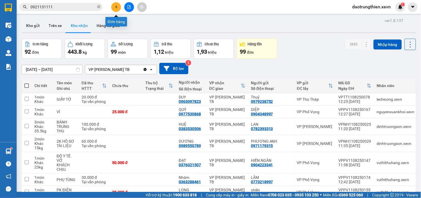
drag, startPoint x: 0, startPoint y: 0, endPoint x: 120, endPoint y: 7, distance: 120.3
click at [120, 7] on button at bounding box center [116, 7] width 10 height 10
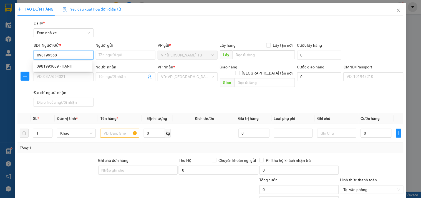
type input "0981993689"
click at [74, 65] on div "0981993689 - HẠNH" at bounding box center [63, 66] width 52 height 6
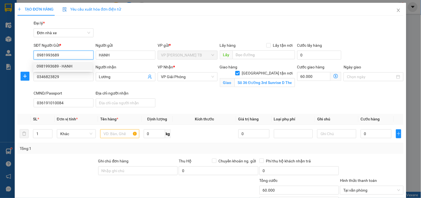
type input "HẠNH"
type input "0346823829"
type input "Lương"
checkbox input "true"
type input "Số 36 Đường 3rd Sunrise D The [GEOGRAPHIC_DATA], Đ. [PERSON_NAME], [PERSON_NAME…"
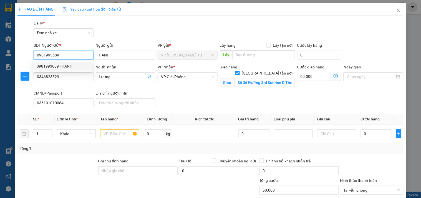
type input "036191010084"
type input "60.000"
type input "0981993689"
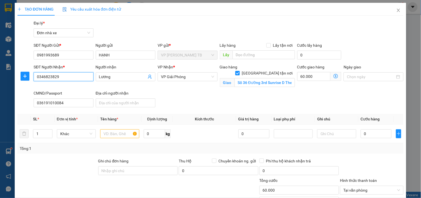
click at [82, 77] on input "0346823829" at bounding box center [64, 76] width 60 height 9
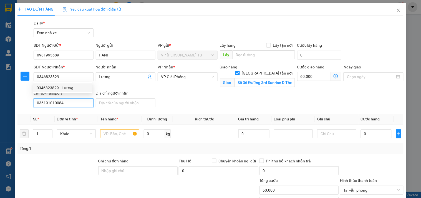
click at [63, 102] on input "036191010084" at bounding box center [64, 102] width 60 height 9
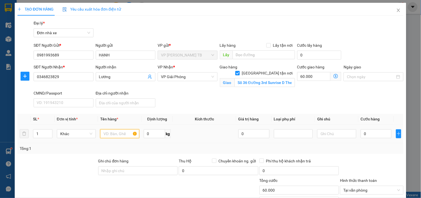
click at [123, 134] on input "text" at bounding box center [119, 133] width 39 height 9
type input "GIẤY TỜ"
click at [376, 133] on input "0" at bounding box center [376, 133] width 31 height 9
type input "2"
type input "60.002"
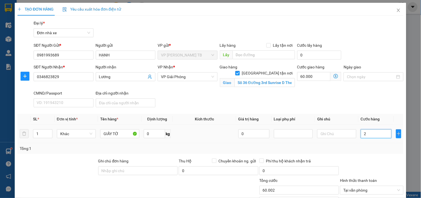
type input "25"
type input "60.025"
type input "25.000"
type input "85.000"
click at [289, 194] on div "Tổng cước 85.000" at bounding box center [299, 186] width 80 height 19
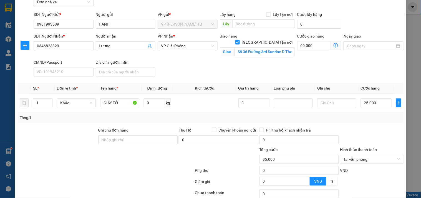
scroll to position [73, 0]
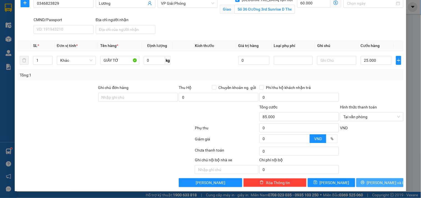
click at [378, 185] on span "[PERSON_NAME] và In" at bounding box center [386, 182] width 39 height 6
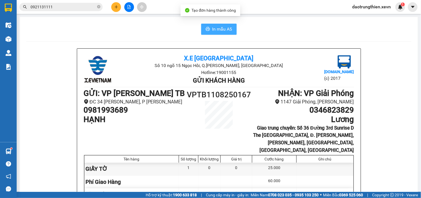
click at [218, 27] on span "In mẫu A5" at bounding box center [222, 29] width 20 height 7
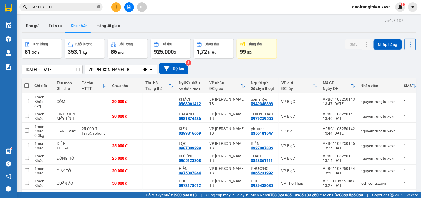
click at [97, 7] on icon "close-circle" at bounding box center [98, 6] width 3 height 3
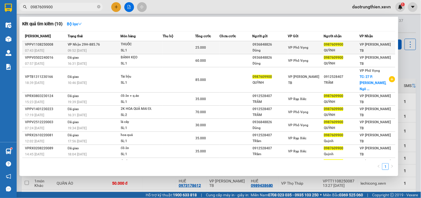
type input "0987609900"
click at [233, 51] on td at bounding box center [236, 47] width 32 height 13
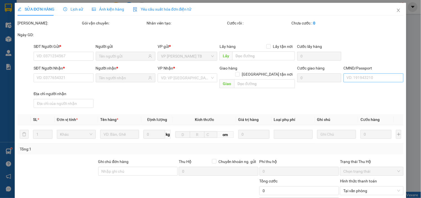
type input "0936848826"
type input "Dũng"
type input "0987609900"
type input "QUỲNH"
type input "[PERSON_NAME] 0985185585"
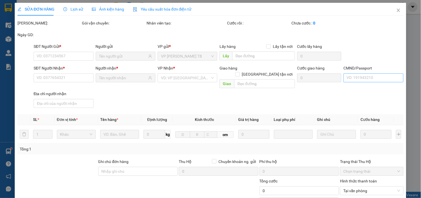
type input "25.000"
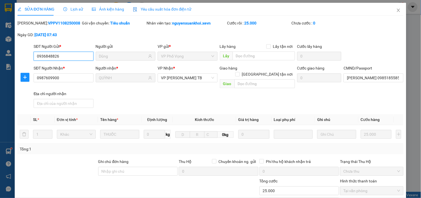
scroll to position [68, 0]
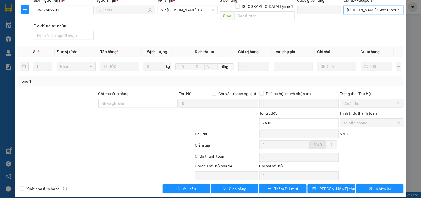
click at [380, 11] on input "[PERSON_NAME] 0985185585" at bounding box center [373, 10] width 60 height 9
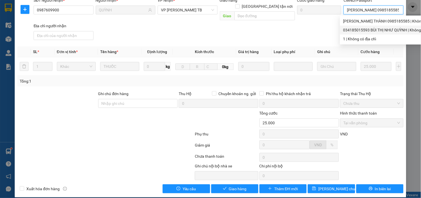
click at [368, 32] on div "034185015593 BÙI THỊ NHƯ QUỲNH | Không có địa chỉ" at bounding box center [391, 30] width 97 height 6
type input "034185015593 [PERSON_NAME]"
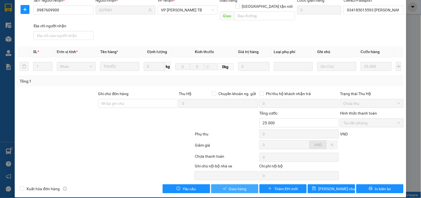
click at [223, 186] on icon "check" at bounding box center [225, 188] width 4 height 4
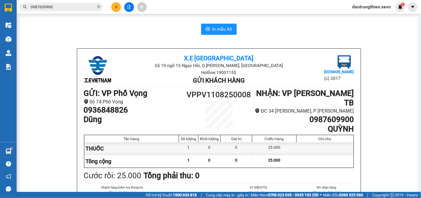
click at [68, 8] on input "0987609900" at bounding box center [63, 7] width 65 height 6
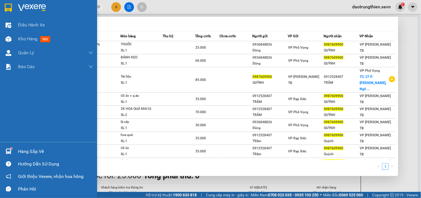
click at [44, 149] on div "Hàng sắp về" at bounding box center [55, 151] width 75 height 8
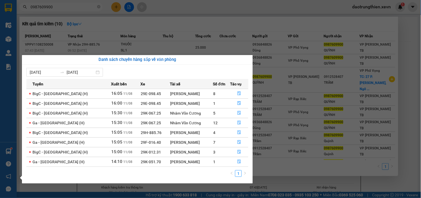
click at [132, 7] on section "Kết quả tìm kiếm ( 10 ) Bộ lọc Mã ĐH Trạng thái Món hàng Thu hộ Tổng cước Chưa …" at bounding box center [210, 99] width 421 height 198
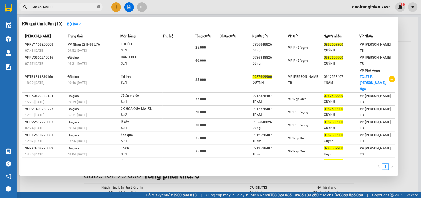
click at [98, 7] on icon "close-circle" at bounding box center [98, 6] width 3 height 3
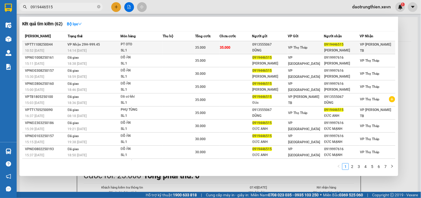
type input "0919446515"
click at [335, 45] on span "0919446515" at bounding box center [333, 44] width 19 height 4
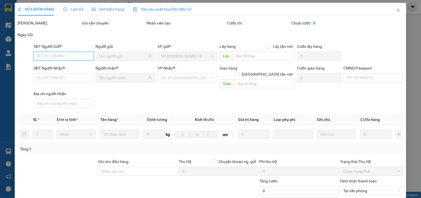
type input "0913555067"
type input "DŨNG"
type input "0919446515"
type input "[PERSON_NAME]"
type input "036065017214 [GEOGRAPHIC_DATA], 13/15 PHÙ NGHĨA"
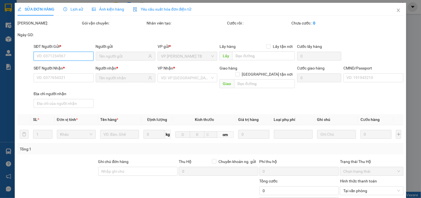
type input "[PERSON_NAME] XÓ, 7 NGHĨA AN"
type input "35.000"
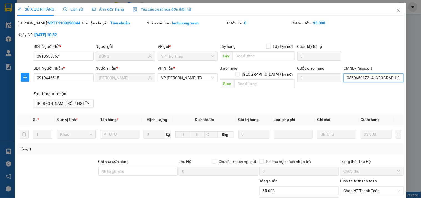
click at [383, 80] on input "036065017214 [GEOGRAPHIC_DATA], 13/15 PHÙ NGHĨA" at bounding box center [373, 77] width 60 height 9
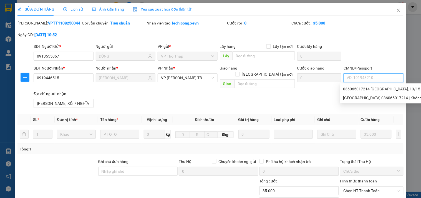
type input "D"
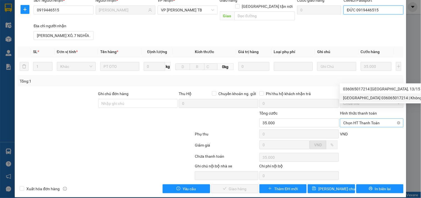
click at [371, 120] on span "Chọn HT Thanh Toán" at bounding box center [371, 122] width 57 height 8
type input "ĐỨC 0919446515"
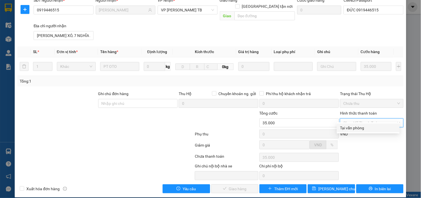
click at [367, 127] on div "Tại văn phòng" at bounding box center [368, 128] width 56 height 6
type input "0"
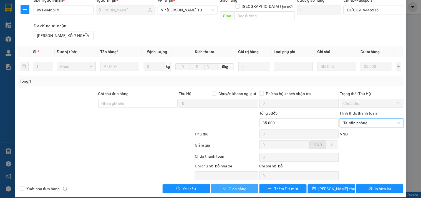
click at [246, 184] on button "Giao hàng" at bounding box center [234, 188] width 47 height 9
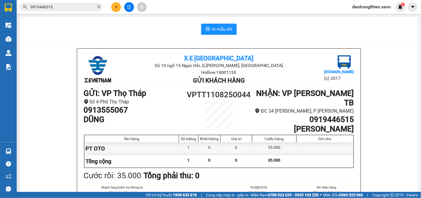
click at [78, 8] on input "0919446515" at bounding box center [63, 7] width 65 height 6
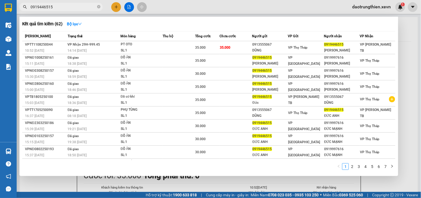
click at [212, 187] on div at bounding box center [210, 99] width 421 height 198
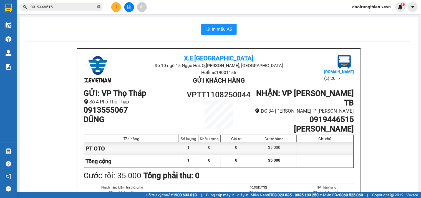
click at [99, 6] on icon "close-circle" at bounding box center [98, 6] width 3 height 3
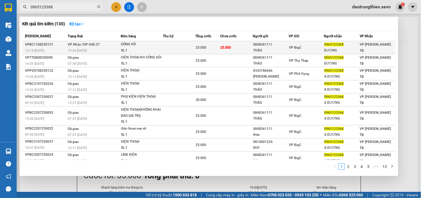
type input "0965123368"
click at [344, 45] on div "0965123368" at bounding box center [341, 45] width 35 height 6
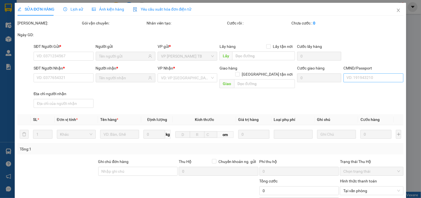
type input "0848361111"
type input "THẢO"
type input "0965123368"
type input "DƯƠNG"
type input "[PERSON_NAME] 0972746750"
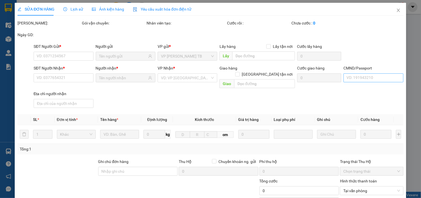
type input "25.000"
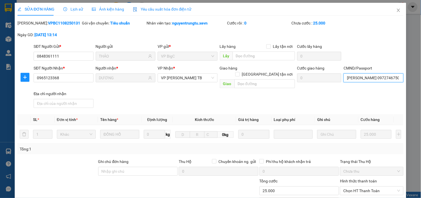
click at [377, 79] on input "[PERSON_NAME] 0972746750" at bounding box center [373, 77] width 60 height 9
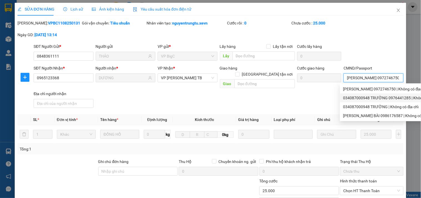
click at [381, 99] on div "034087000948 TRƯỜNG 0976441285 | Không có địa chỉ" at bounding box center [392, 98] width 98 height 6
type input "034087000948 TRƯỜNG 0976441285"
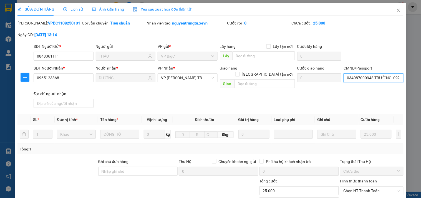
scroll to position [68, 0]
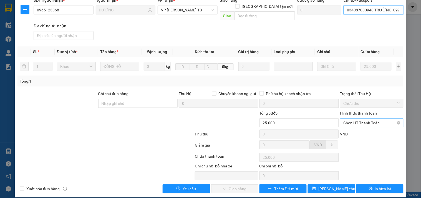
click at [362, 118] on span "Chọn HT Thanh Toán" at bounding box center [371, 122] width 57 height 8
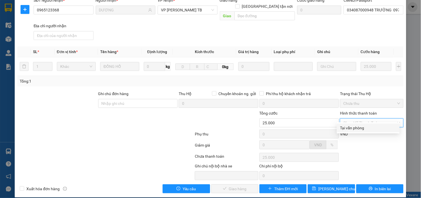
click at [356, 125] on div "Tại văn phòng" at bounding box center [368, 128] width 56 height 6
type input "0"
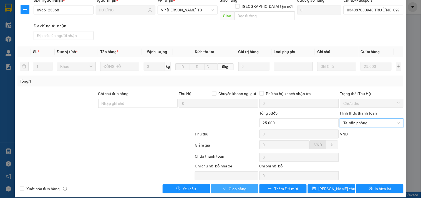
click at [230, 185] on span "Giao hàng" at bounding box center [238, 188] width 18 height 6
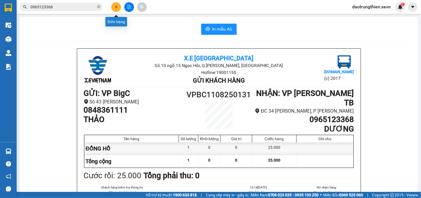
click at [118, 4] on button at bounding box center [116, 7] width 10 height 10
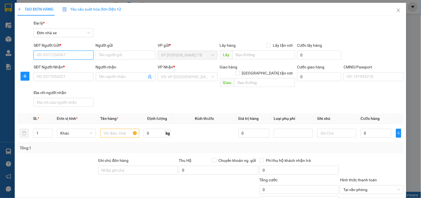
click at [64, 57] on input "SĐT Người Gửi *" at bounding box center [64, 54] width 60 height 9
type input "0962550098"
click at [67, 64] on div "0962550098 - LONG" at bounding box center [63, 66] width 52 height 6
type input "LONG"
type input "0822267799"
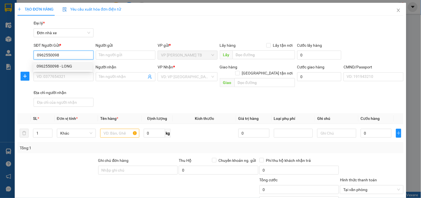
type input "VẠN THÀNH AN"
checkbox input "true"
type input "LÔ 5B5 Khu đô thị [GEOGRAPHIC_DATA], [GEOGRAPHIC_DATA], [GEOGRAPHIC_DATA], [GEO…"
type input "[PERSON_NAME]-"
type input "50.000"
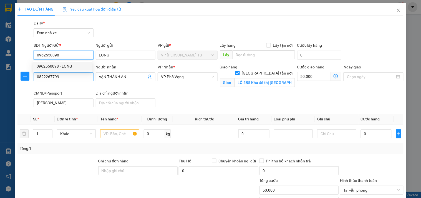
type input "0962550098"
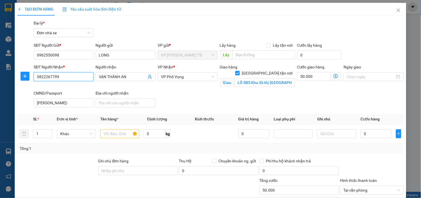
click at [70, 77] on input "0822267799" at bounding box center [64, 76] width 60 height 9
click at [73, 78] on input "0822267799" at bounding box center [64, 76] width 60 height 9
click at [78, 79] on input "0822267799" at bounding box center [64, 76] width 60 height 9
type input "0"
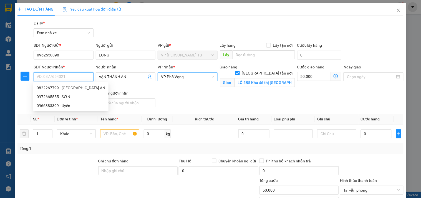
click at [185, 74] on span "VP Phố Vọng" at bounding box center [187, 76] width 53 height 8
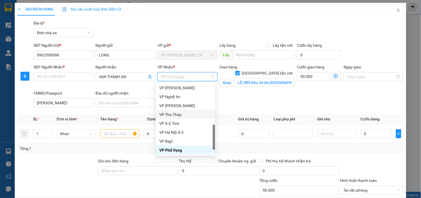
click at [176, 112] on div "VP Thọ Tháp" at bounding box center [185, 114] width 52 height 6
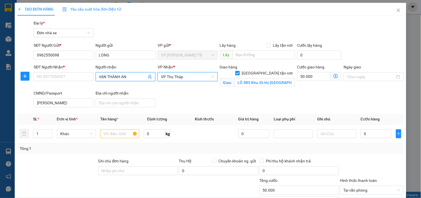
click at [125, 78] on input "VẠN THÀNH AN" at bounding box center [122, 77] width 47 height 6
type input "V"
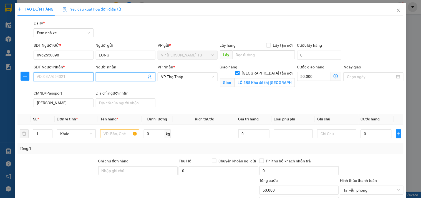
click at [64, 78] on input "SĐT Người Nhận *" at bounding box center [64, 76] width 60 height 9
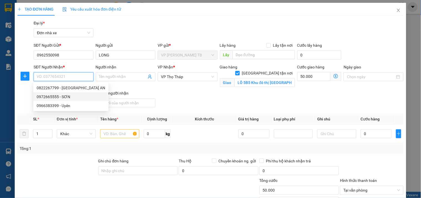
click at [70, 95] on div "0972665555 - SƠN" at bounding box center [71, 96] width 69 height 6
type input "0972665555"
type input "SƠN"
checkbox input "false"
type input "0"
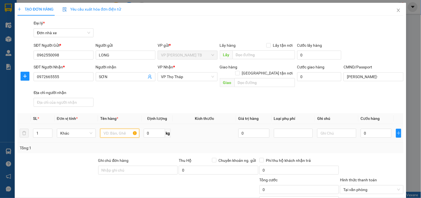
click at [130, 128] on input "text" at bounding box center [119, 132] width 39 height 9
type input "BIỂN SỐ VS GIẤY TỜ XE"
click at [379, 128] on input "0" at bounding box center [376, 132] width 31 height 9
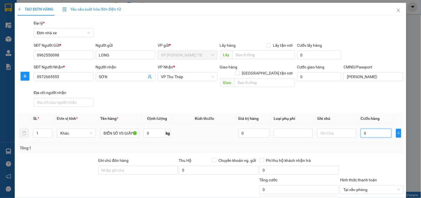
type input "2"
type input "25"
type input "25.000"
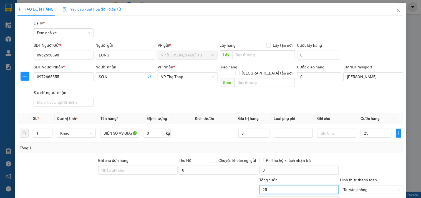
type input "25.000"
click at [308, 185] on input "25.000" at bounding box center [299, 189] width 80 height 9
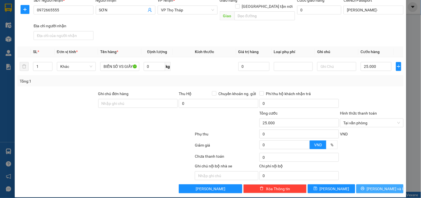
click at [386, 185] on span "[PERSON_NAME] và In" at bounding box center [386, 188] width 39 height 6
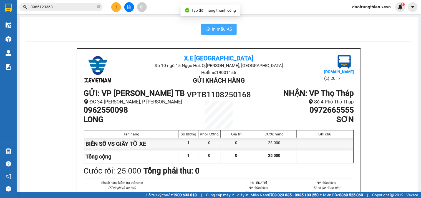
click at [215, 28] on span "In mẫu A5" at bounding box center [222, 29] width 20 height 7
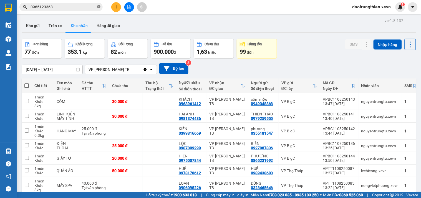
click at [100, 8] on icon "close-circle" at bounding box center [98, 6] width 3 height 3
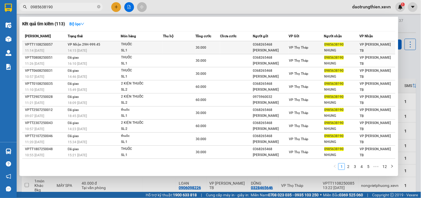
type input "0985638190"
click at [147, 45] on div "THUỐC" at bounding box center [142, 44] width 42 height 6
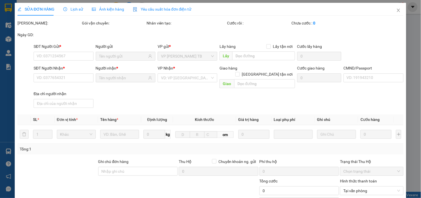
type input "0368265468"
type input "[PERSON_NAME]"
type input "0985638190"
type input "NHUNG"
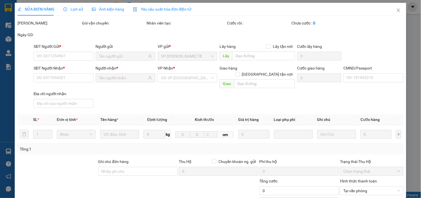
type input "30.000"
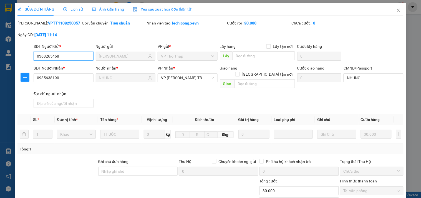
scroll to position [68, 0]
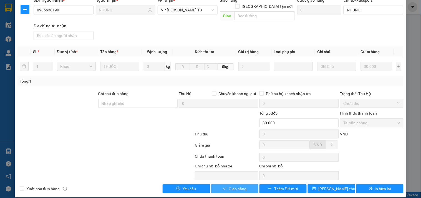
click at [223, 186] on icon "check" at bounding box center [225, 188] width 4 height 4
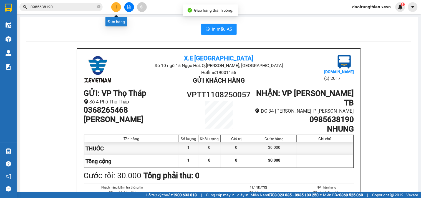
click at [115, 5] on icon "plus" at bounding box center [116, 7] width 4 height 4
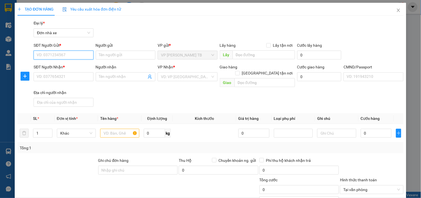
click at [51, 56] on input "SĐT Người Gửi *" at bounding box center [64, 54] width 60 height 9
type input "0972495393"
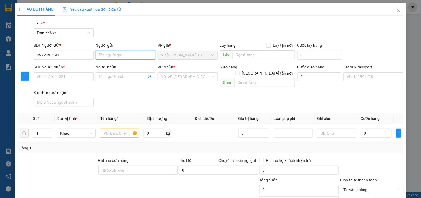
click at [110, 57] on input "Người gửi" at bounding box center [126, 54] width 60 height 9
type input "LONG"
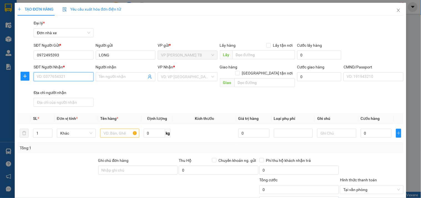
click at [40, 77] on input "SĐT Người Nhận *" at bounding box center [64, 76] width 60 height 9
click at [78, 76] on input "SĐT Người Nhận *" at bounding box center [64, 76] width 60 height 9
click at [78, 76] on input "0982894990" at bounding box center [64, 76] width 60 height 9
type input "0982894990"
click at [125, 71] on div "Người nhận" at bounding box center [126, 68] width 60 height 8
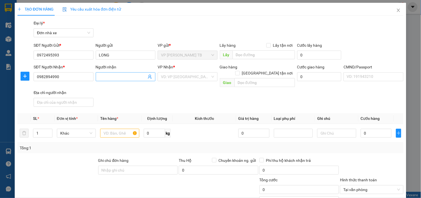
click at [123, 76] on input "Người nhận" at bounding box center [122, 77] width 47 height 6
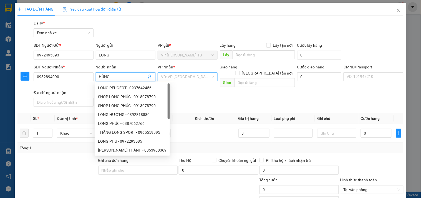
type input "HÙNG"
click at [179, 74] on input "search" at bounding box center [185, 76] width 49 height 8
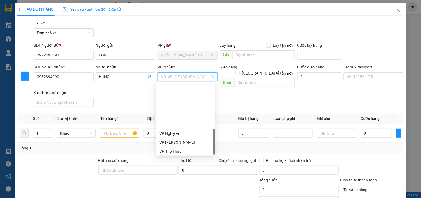
scroll to position [178, 0]
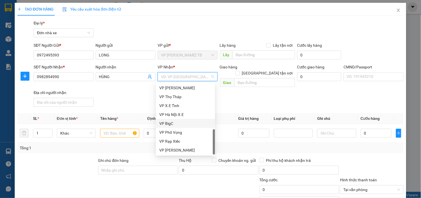
click at [173, 121] on div "VP BigC" at bounding box center [185, 123] width 52 height 6
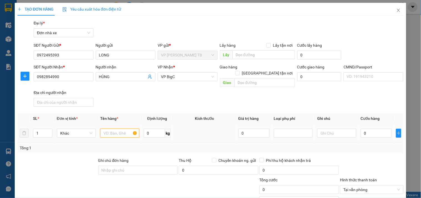
click at [108, 128] on input "text" at bounding box center [119, 132] width 39 height 9
type input "TỦ THANG MÁY"
click at [150, 128] on input "0" at bounding box center [155, 132] width 22 height 9
type input "16"
click at [365, 128] on input "0" at bounding box center [376, 132] width 31 height 9
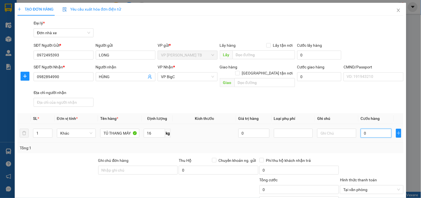
click at [368, 128] on input "0" at bounding box center [376, 132] width 31 height 9
type input "04"
type input "4"
type input "045"
type input "45"
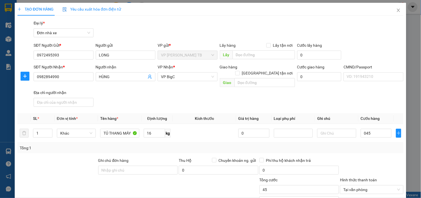
type input "45.000"
click at [308, 178] on div "Tổng cước" at bounding box center [299, 180] width 80 height 8
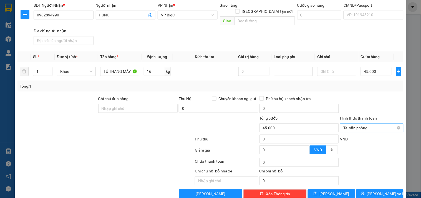
type input "45.000"
click at [386, 190] on span "[PERSON_NAME] và In" at bounding box center [386, 193] width 39 height 6
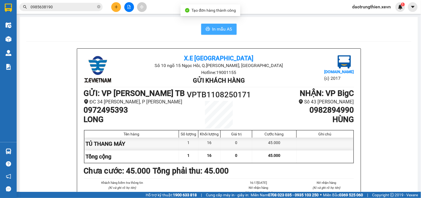
click at [212, 24] on button "In mẫu A5" at bounding box center [219, 29] width 36 height 11
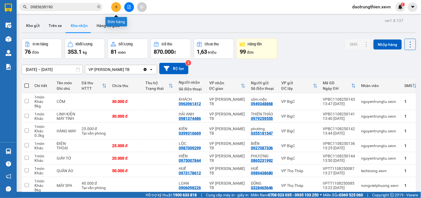
click at [114, 4] on button at bounding box center [116, 7] width 10 height 10
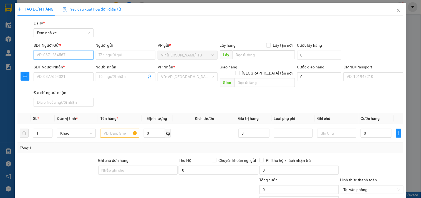
click at [81, 57] on input "SĐT Người Gửi *" at bounding box center [64, 54] width 60 height 9
type input "0971606286"
click at [50, 67] on div "0971606286 - DUYÊN" at bounding box center [63, 66] width 52 height 6
type input "DUYÊN"
type input "0329369888"
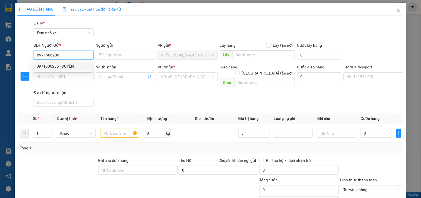
type input "HÀ"
type input "034300001085 [PERSON_NAME][GEOGRAPHIC_DATA]"
type input "0971606286"
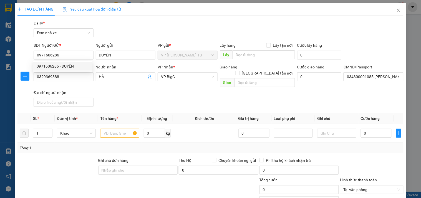
click at [132, 18] on div "TẠO ĐƠN HÀNG Yêu cầu xuất hóa đơn điện tử Transit Pickup Surcharge Ids Transit …" at bounding box center [210, 131] width 386 height 257
click at [107, 128] on input "text" at bounding box center [119, 132] width 39 height 9
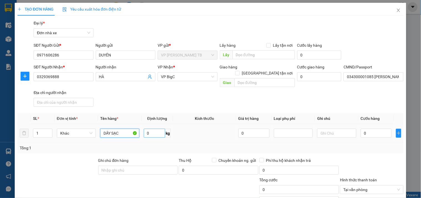
type input "DÂY SẠC"
click at [154, 128] on input "0" at bounding box center [155, 132] width 22 height 9
type input "0.2"
click at [372, 128] on input "0" at bounding box center [376, 132] width 31 height 9
type input "2"
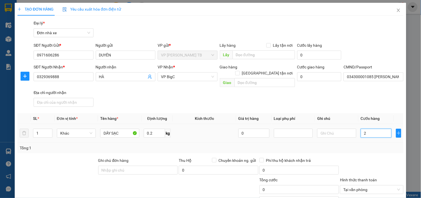
type input "2"
type input "25"
type input "25.000"
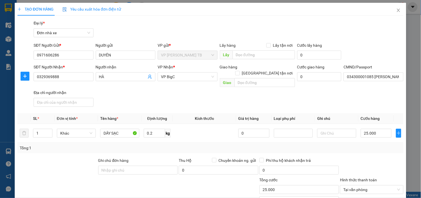
click at [373, 145] on div "Tổng: 1" at bounding box center [210, 148] width 381 height 6
click at [382, 104] on div "Transit Pickup Surcharge Ids Transit Deliver Surcharge Ids Transit Deliver Surc…" at bounding box center [210, 139] width 386 height 239
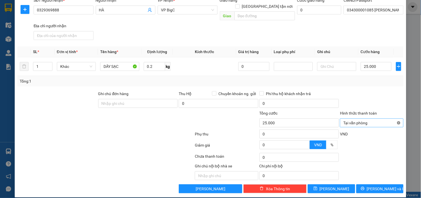
type input "25.000"
click at [387, 95] on div at bounding box center [371, 99] width 64 height 19
click at [380, 185] on span "[PERSON_NAME] và In" at bounding box center [386, 188] width 39 height 6
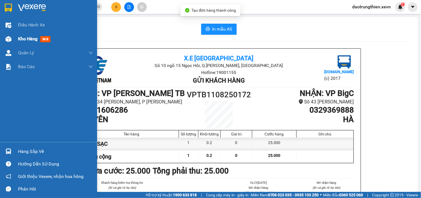
click at [13, 39] on div at bounding box center [9, 39] width 10 height 10
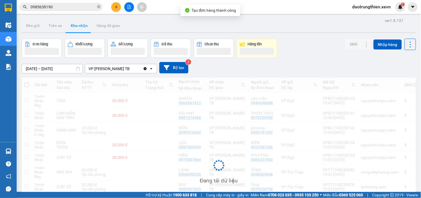
click at [314, 42] on div "Đơn hàng Khối lượng Số lượng Đã thu Chưa thu Hàng tồn SMS Nhập hàng" at bounding box center [219, 48] width 394 height 19
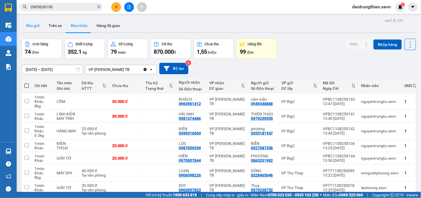
click at [38, 27] on button "Kho gửi" at bounding box center [33, 25] width 22 height 13
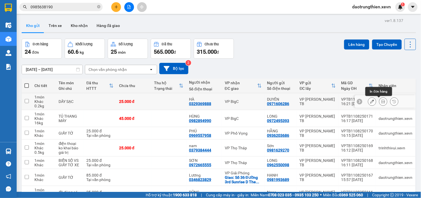
click at [370, 101] on icon at bounding box center [372, 101] width 4 height 4
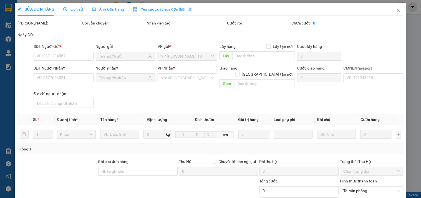
click at [365, 47] on div "SĐT Người Gửi * VD: 0371234567 Người gửi VP gửi * VP [PERSON_NAME] TB Lấy hàng …" at bounding box center [218, 52] width 372 height 19
type input "0971606286"
type input "0329369888"
type input "034300001085 [PERSON_NAME][GEOGRAPHIC_DATA]"
type input "25.000"
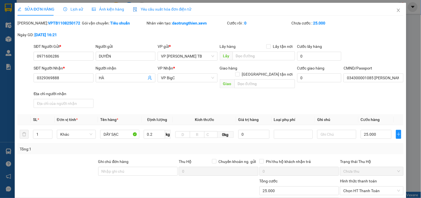
scroll to position [68, 0]
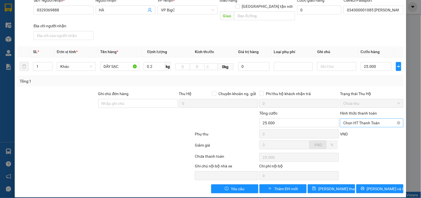
click at [366, 118] on span "Chọn HT Thanh Toán" at bounding box center [371, 122] width 57 height 8
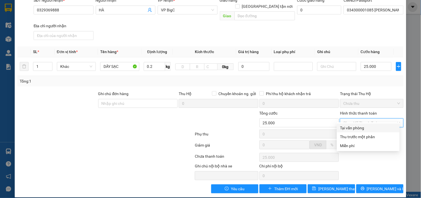
click at [352, 128] on div "Tại văn phòng" at bounding box center [368, 128] width 56 height 6
type input "0"
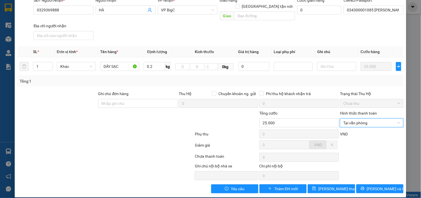
click at [367, 151] on div at bounding box center [371, 156] width 64 height 11
click at [321, 185] on span "[PERSON_NAME] thay đổi" at bounding box center [340, 188] width 44 height 6
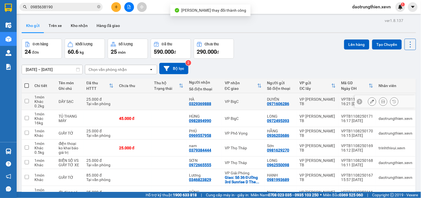
click at [381, 101] on icon at bounding box center [383, 101] width 4 height 4
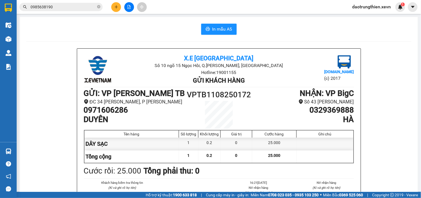
click at [235, 27] on div "In mẫu A5" at bounding box center [218, 29] width 385 height 11
click at [230, 30] on button "In mẫu A5" at bounding box center [219, 29] width 36 height 11
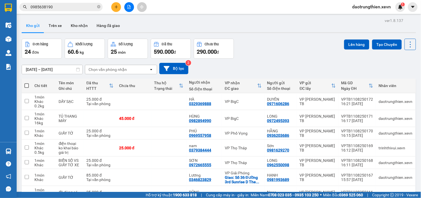
click at [106, 5] on div "0985638190" at bounding box center [54, 7] width 108 height 8
click at [112, 7] on button at bounding box center [116, 7] width 10 height 10
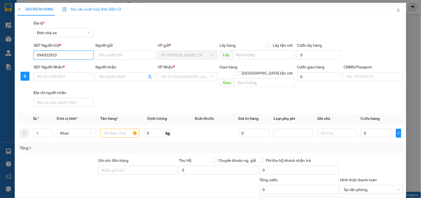
type input "0945329333"
click at [79, 67] on div "0945329333 - CHINH" at bounding box center [63, 66] width 52 height 6
type input "CHINH"
type input "0834102394"
type input "[PERSON_NAME]"
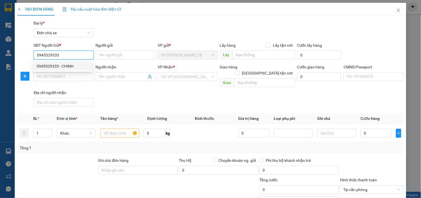
type input "034094017273 [PERSON_NAME] 1994"
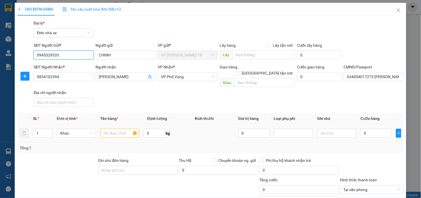
type input "0945329333"
click at [119, 128] on input "text" at bounding box center [119, 132] width 39 height 9
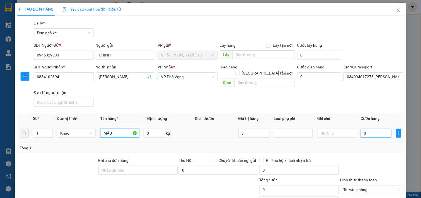
type input "MẪU"
click at [372, 128] on input "0" at bounding box center [376, 132] width 31 height 9
type input "2"
type input "25"
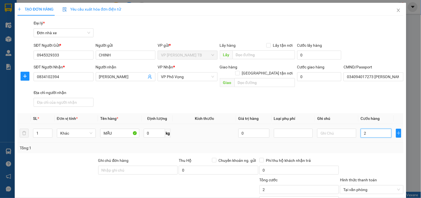
type input "25"
type input "25.000"
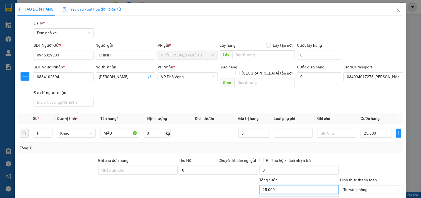
click at [299, 185] on input "25.000" at bounding box center [299, 189] width 80 height 9
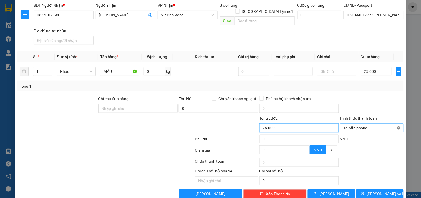
type input "25.000"
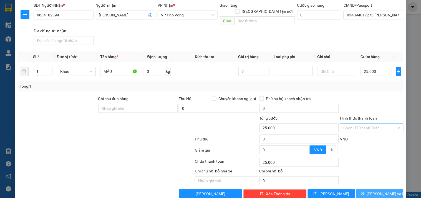
click at [389, 189] on button "[PERSON_NAME] và In" at bounding box center [379, 193] width 47 height 9
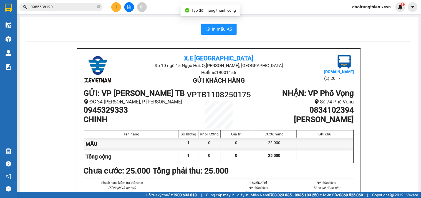
drag, startPoint x: 233, startPoint y: 23, endPoint x: 198, endPoint y: 31, distance: 36.2
click at [227, 26] on button "In mẫu A5" at bounding box center [219, 29] width 36 height 11
click at [201, 29] on button "In mẫu A5" at bounding box center [219, 29] width 36 height 11
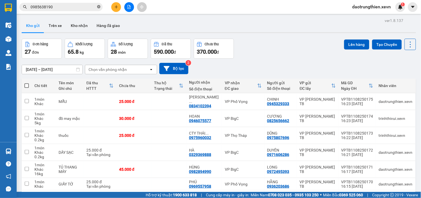
click at [98, 6] on icon "close-circle" at bounding box center [98, 6] width 3 height 3
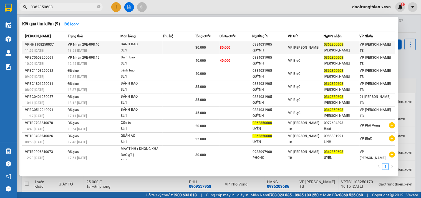
type input "0362850608"
click at [231, 48] on td "30.000" at bounding box center [236, 47] width 33 height 13
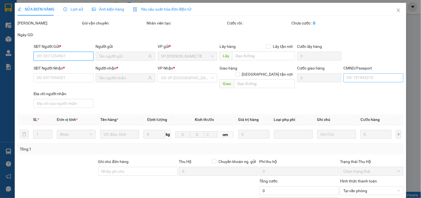
type input "0384031905"
type input "QUỲNH"
type input "0362850608"
type input "[PERSON_NAME]"
type input "037099003192 [PERSON_NAME]"
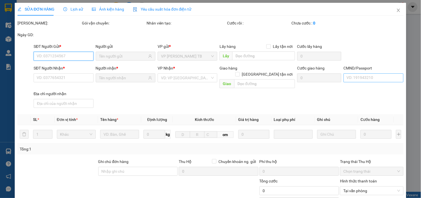
type input "30.000"
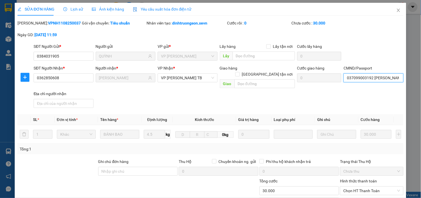
click at [378, 78] on input "037099003192 [PERSON_NAME]" at bounding box center [373, 77] width 60 height 9
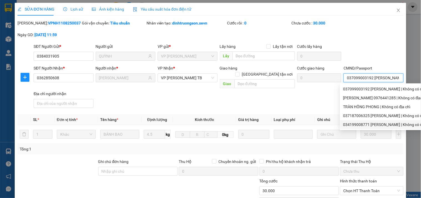
click at [392, 122] on div "034199008771 [PERSON_NAME] | Không có địa chỉ" at bounding box center [387, 124] width 88 height 6
type input "034199008771 [PERSON_NAME]"
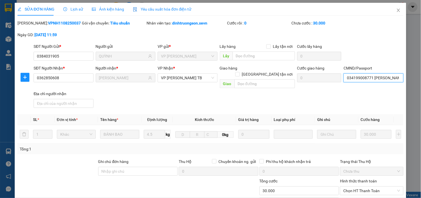
scroll to position [68, 0]
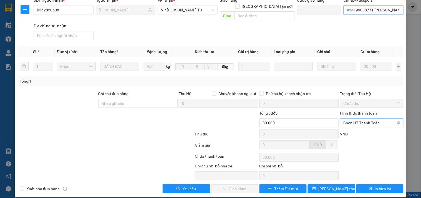
click at [363, 118] on span "Chọn HT Thanh Toán" at bounding box center [371, 122] width 57 height 8
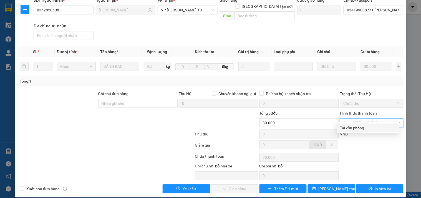
click at [355, 127] on div "Tại văn phòng" at bounding box center [368, 128] width 56 height 6
type input "0"
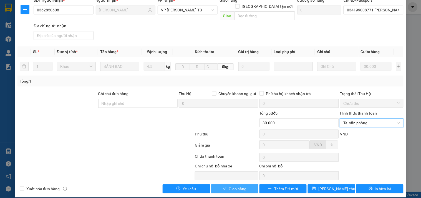
click at [242, 185] on span "Giao hàng" at bounding box center [238, 188] width 18 height 6
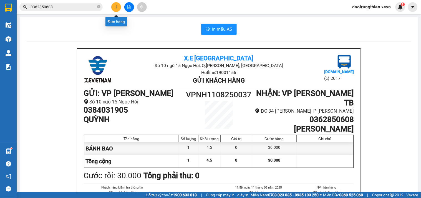
click at [116, 6] on icon "plus" at bounding box center [116, 6] width 0 height 3
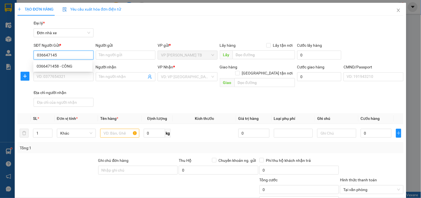
type input "0366471458"
click at [70, 67] on div "0366471458 - CÔNG" at bounding box center [63, 66] width 52 height 6
type input "CÔNG"
type input "0917081856"
type input "MELATEC"
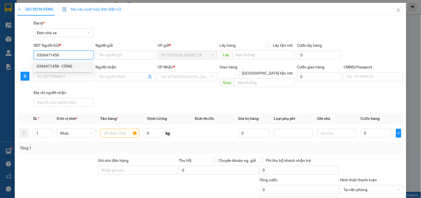
type input "1"
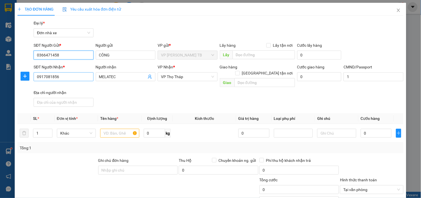
type input "0366471458"
click at [72, 79] on input "0917081856" at bounding box center [64, 76] width 60 height 9
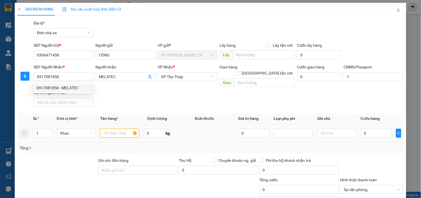
click at [118, 128] on input "text" at bounding box center [119, 132] width 39 height 9
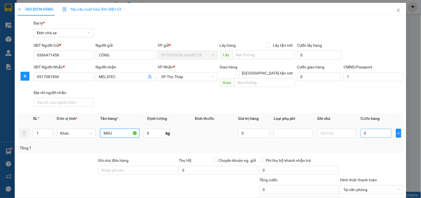
type input "MÁU"
click at [366, 128] on input "0" at bounding box center [376, 132] width 31 height 9
type input "2"
type input "25"
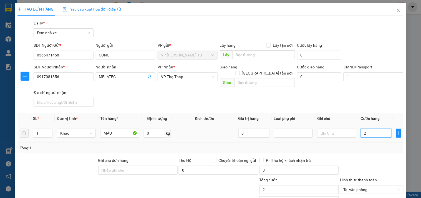
type input "25"
click at [279, 185] on input "25" at bounding box center [299, 189] width 80 height 9
type input "25.000"
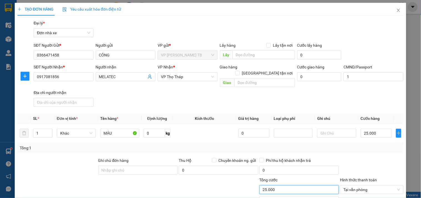
scroll to position [62, 0]
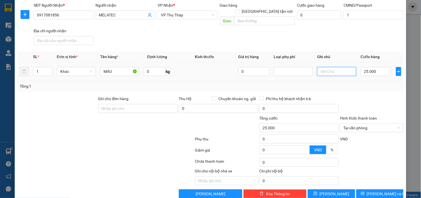
click at [335, 67] on input "text" at bounding box center [336, 71] width 39 height 9
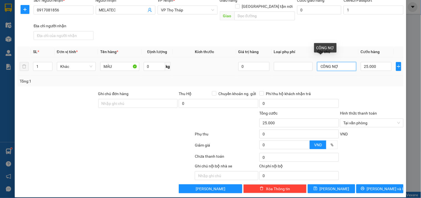
click at [342, 63] on input "CÔNG NỢ" at bounding box center [336, 66] width 39 height 9
type input "CÔNG NỢ"
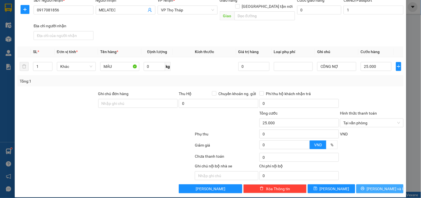
click at [378, 185] on span "[PERSON_NAME] và In" at bounding box center [386, 188] width 39 height 6
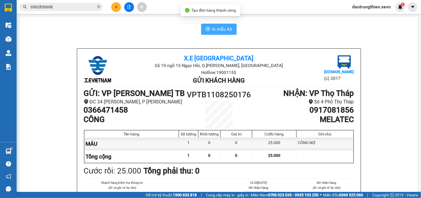
click at [220, 31] on span "In mẫu A5" at bounding box center [222, 29] width 20 height 7
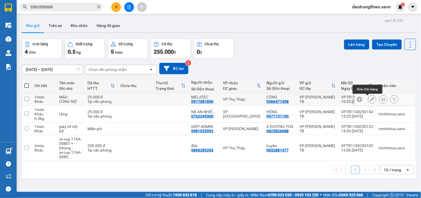
click at [370, 101] on icon at bounding box center [372, 99] width 4 height 4
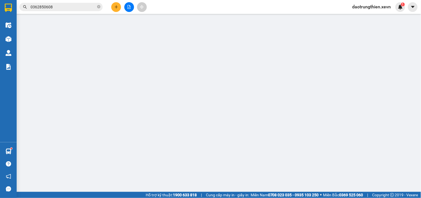
type input "0366471458"
type input "0917081856"
type input "1"
type input "25.000"
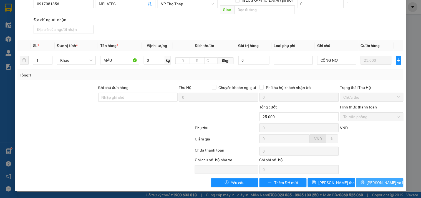
scroll to position [68, 0]
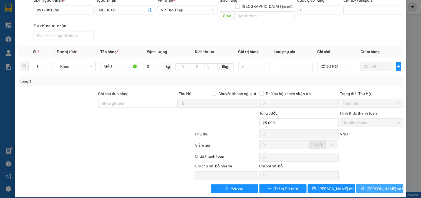
click at [374, 185] on span "[PERSON_NAME] và In" at bounding box center [386, 188] width 39 height 6
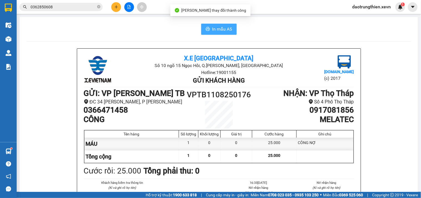
click at [217, 27] on span "In mẫu A5" at bounding box center [222, 29] width 20 height 7
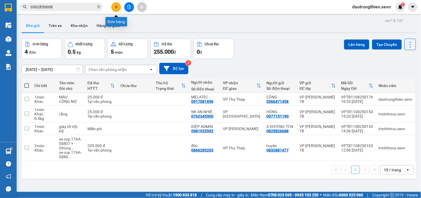
click at [116, 7] on icon "plus" at bounding box center [116, 7] width 3 height 0
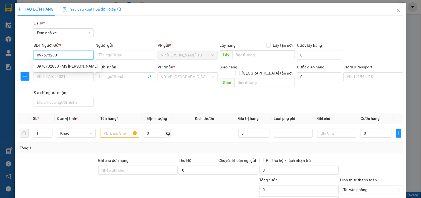
type input "0976732800"
click at [70, 68] on div "0976732800 - MS [PERSON_NAME]" at bounding box center [67, 66] width 61 height 6
type input "MS [PERSON_NAME]"
type input "0985710121"
type input "[PERSON_NAME]"
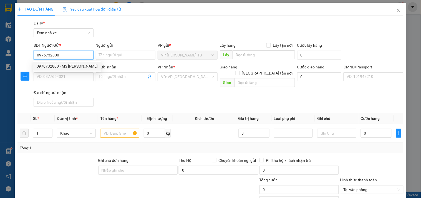
type input "024085007084 [PERSON_NAME]"
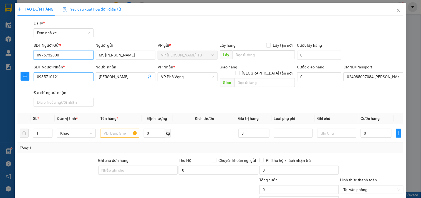
type input "0976732800"
click at [70, 73] on input "0985710121" at bounding box center [64, 76] width 60 height 9
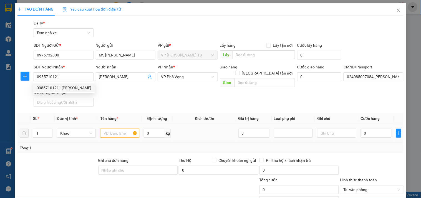
click at [115, 128] on input "text" at bounding box center [119, 132] width 39 height 9
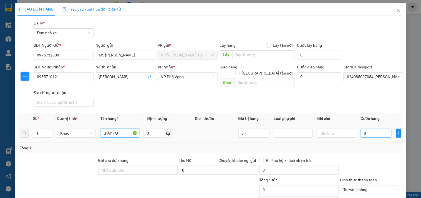
type input "GIẤY TỜ"
click at [375, 128] on input "0" at bounding box center [376, 132] width 31 height 9
type input "2"
type input "25"
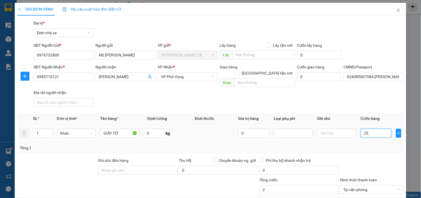
type input "25"
type input "25.000"
click at [293, 185] on input "25.000" at bounding box center [299, 189] width 80 height 9
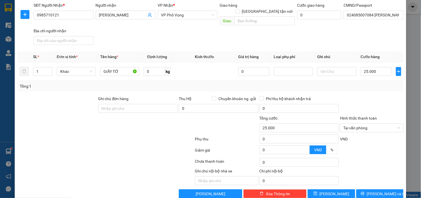
click at [293, 117] on div "Tổng cước" at bounding box center [299, 119] width 80 height 8
click at [293, 123] on input "25.000" at bounding box center [299, 127] width 80 height 9
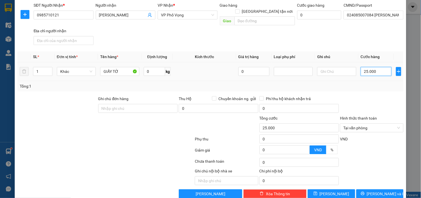
click at [380, 67] on input "25.000" at bounding box center [376, 71] width 31 height 9
type input "0"
type input "02"
type input "2"
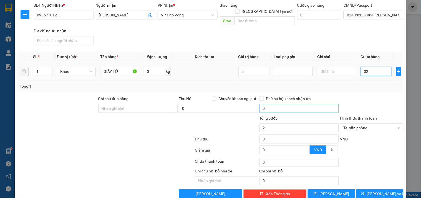
type input "020"
type input "20"
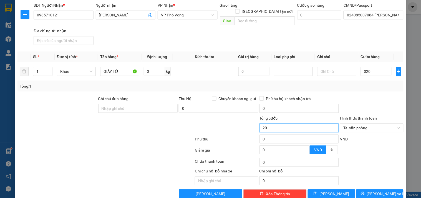
type input "20.000"
click at [294, 125] on input "20.000" at bounding box center [299, 127] width 80 height 9
click at [373, 189] on button "[PERSON_NAME] và In" at bounding box center [379, 193] width 47 height 9
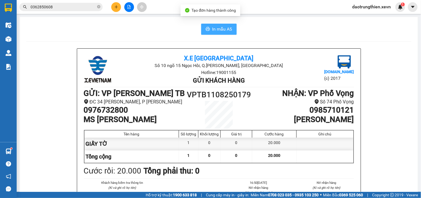
click at [215, 29] on span "In mẫu A5" at bounding box center [222, 29] width 20 height 7
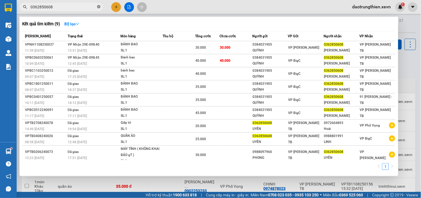
click at [99, 7] on icon "close-circle" at bounding box center [98, 6] width 3 height 3
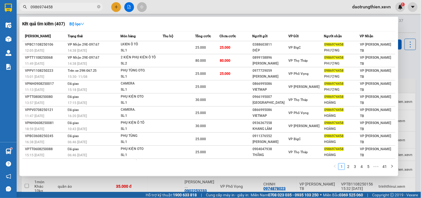
type input "0986974458"
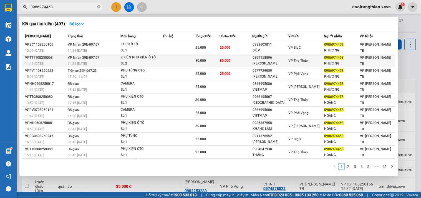
click at [267, 63] on div "[PERSON_NAME]" at bounding box center [270, 63] width 36 height 6
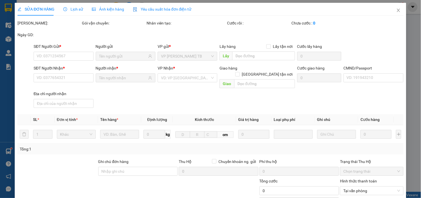
type input "0899158896"
type input "[PERSON_NAME]"
type input "0986974458"
type input "PHƯỢNG"
type input "[PERSON_NAME] 09985082224"
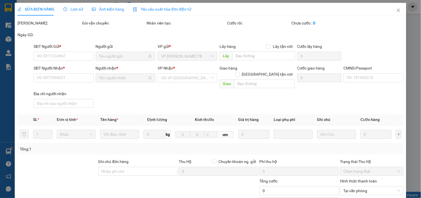
type input "80.000"
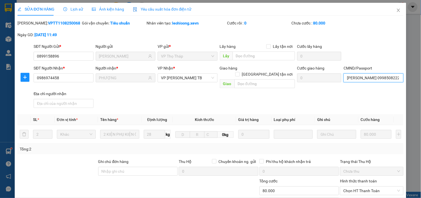
click at [387, 79] on input "[PERSON_NAME] 09985082224" at bounding box center [373, 77] width 60 height 9
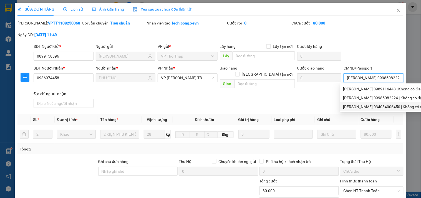
scroll to position [68, 0]
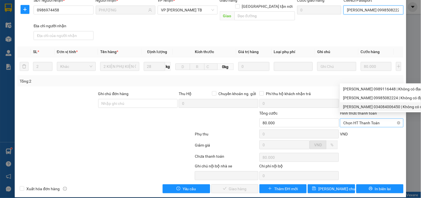
click at [360, 118] on span "Chọn HT Thanh Toán" at bounding box center [371, 122] width 57 height 8
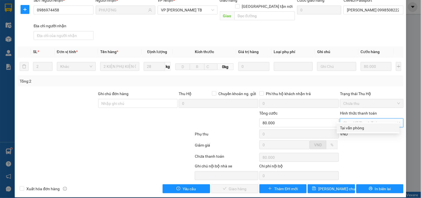
click at [357, 128] on div "Tại văn phòng" at bounding box center [368, 128] width 56 height 6
type input "0"
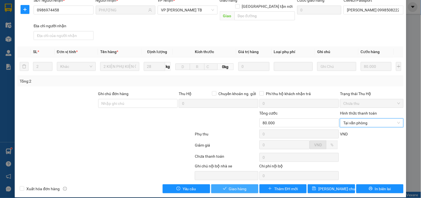
click at [250, 184] on button "Giao hàng" at bounding box center [234, 188] width 47 height 9
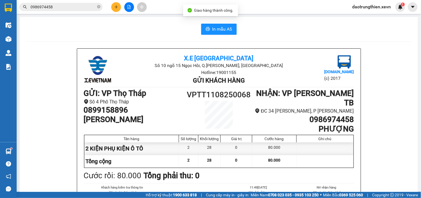
click at [79, 6] on input "0986974458" at bounding box center [63, 7] width 65 height 6
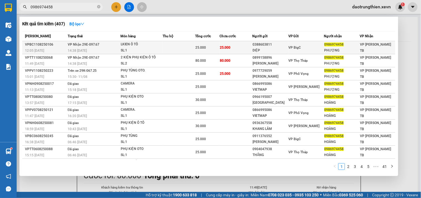
click at [274, 42] on div "0388603811" at bounding box center [270, 45] width 36 height 6
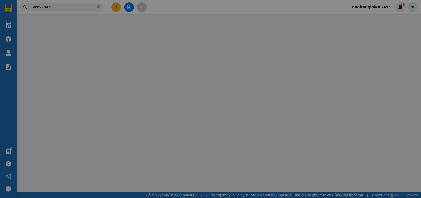
type input "0388603811"
type input "DIỆP"
type input "0986974458"
type input "PHƯỢNG"
type input "[PERSON_NAME] 0989116448"
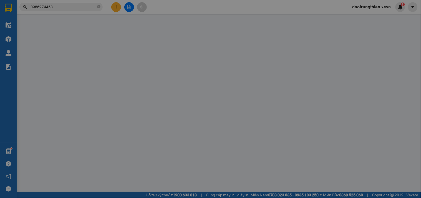
type input "25.000"
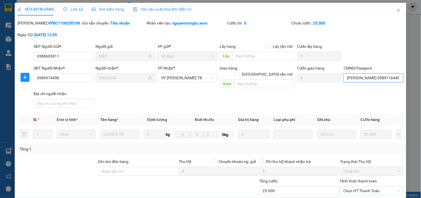
click at [370, 77] on input "[PERSON_NAME] 0989116448" at bounding box center [373, 77] width 60 height 9
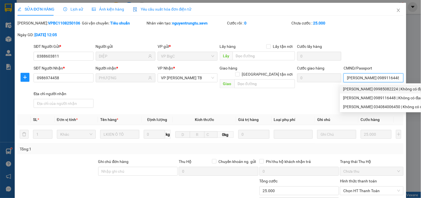
click at [375, 89] on div "[PERSON_NAME] 09985082224 | Không có địa chỉ" at bounding box center [387, 89] width 88 height 6
type input "[PERSON_NAME] 09985082224"
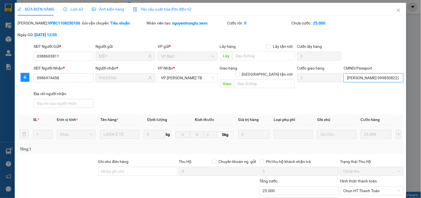
scroll to position [62, 0]
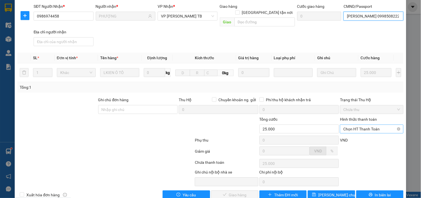
click at [363, 125] on span "Chọn HT Thanh Toán" at bounding box center [371, 129] width 57 height 8
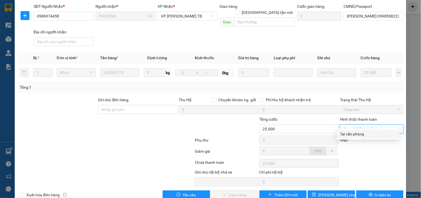
click at [357, 135] on div "Tại văn phòng" at bounding box center [368, 134] width 56 height 6
type input "0"
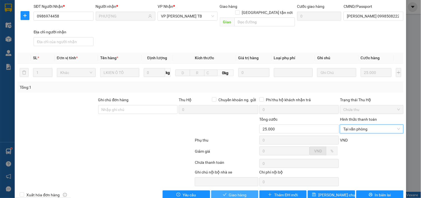
click at [242, 191] on span "Giao hàng" at bounding box center [238, 194] width 18 height 6
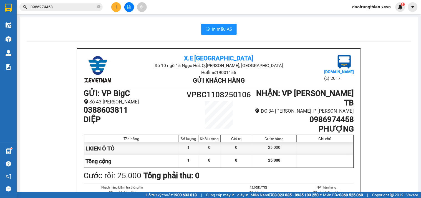
click at [97, 7] on span "0986974458" at bounding box center [60, 7] width 83 height 8
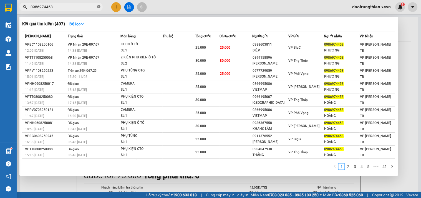
click at [99, 7] on icon "close-circle" at bounding box center [98, 6] width 3 height 3
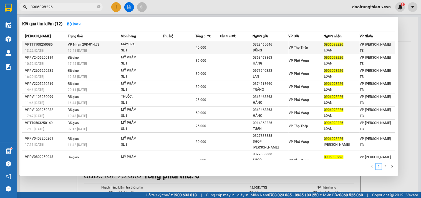
type input "0906098226"
click at [98, 51] on div "15:41 [DATE]" at bounding box center [94, 50] width 53 height 6
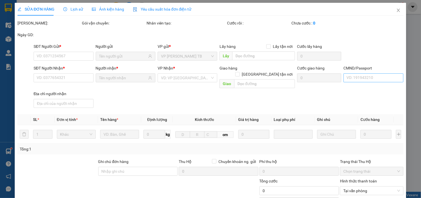
type input "0328465646"
type input "DŨNG"
type input "0906098226"
type input "LOAN"
type input "038192005883 [PERSON_NAME] YẾN"
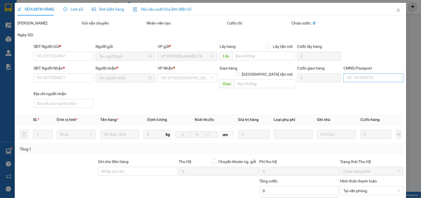
type input "40.000"
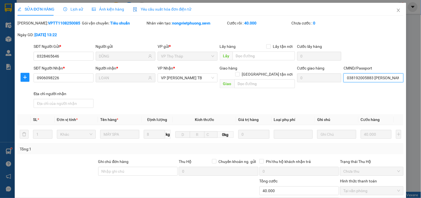
click at [365, 79] on input "038192005883 [PERSON_NAME] YẾN" at bounding box center [373, 77] width 60 height 9
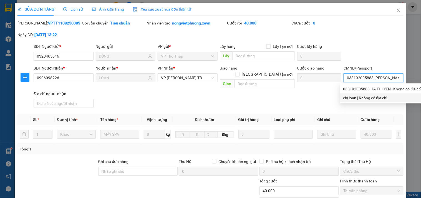
click at [383, 96] on div "chị loan | Không có địa chỉ" at bounding box center [382, 98] width 79 height 6
type input "chị loan"
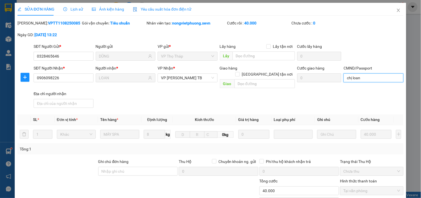
scroll to position [68, 0]
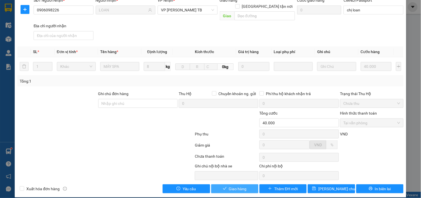
click at [242, 185] on span "Giao hàng" at bounding box center [238, 188] width 18 height 6
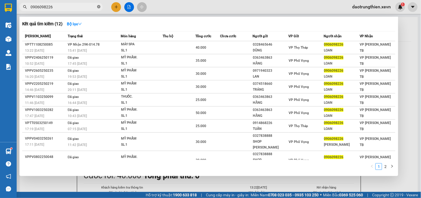
click at [98, 6] on icon "close-circle" at bounding box center [98, 6] width 3 height 3
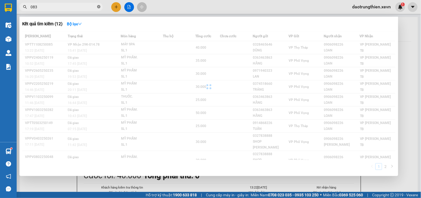
click at [98, 6] on icon "close-circle" at bounding box center [98, 6] width 3 height 3
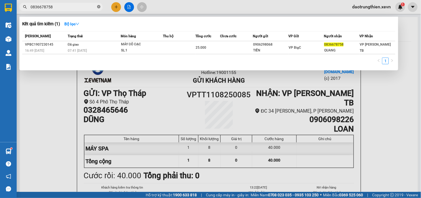
click at [98, 6] on icon "close-circle" at bounding box center [98, 6] width 3 height 3
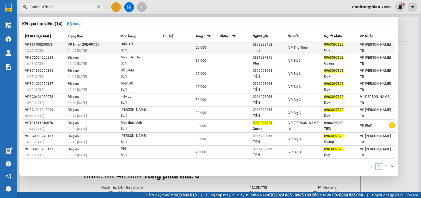
click at [264, 52] on div "Thuỷ" at bounding box center [270, 50] width 35 height 6
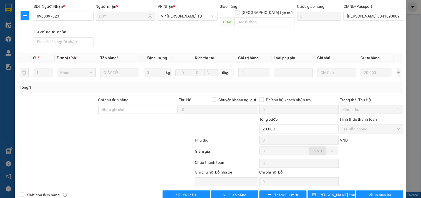
scroll to position [68, 0]
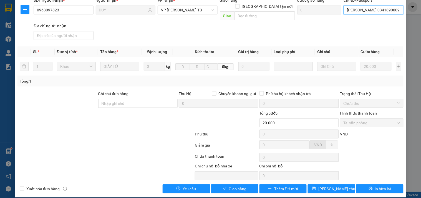
click at [393, 9] on input "[PERSON_NAME] 034189000949" at bounding box center [373, 10] width 60 height 9
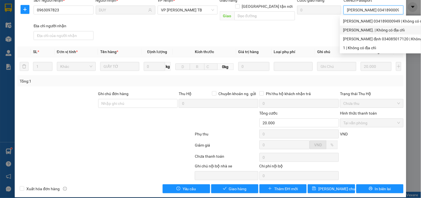
click at [376, 27] on div "[PERSON_NAME]. | Không có địa chỉ" at bounding box center [391, 30] width 96 height 6
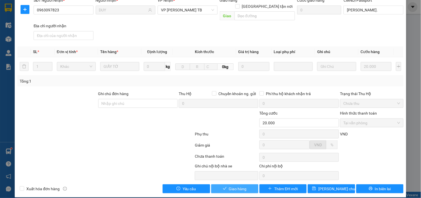
click at [237, 185] on span "Giao hàng" at bounding box center [238, 188] width 18 height 6
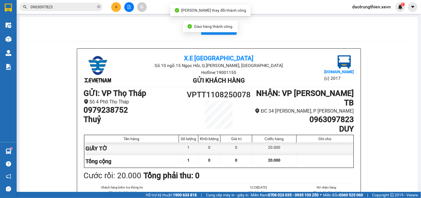
click at [95, 6] on input "0963097823" at bounding box center [63, 7] width 65 height 6
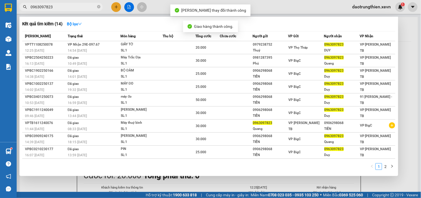
click at [213, 192] on div at bounding box center [210, 99] width 421 height 198
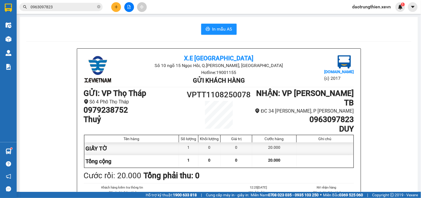
click at [116, 2] on button at bounding box center [116, 7] width 10 height 10
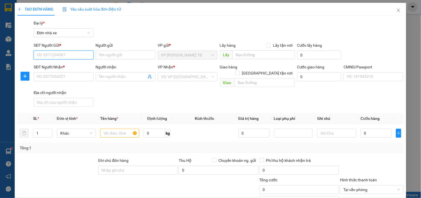
click at [79, 52] on input "SĐT Người Gửi *" at bounding box center [64, 54] width 60 height 9
click at [73, 66] on div "0982699382 - 365 THÁI BÌNH" at bounding box center [63, 66] width 52 height 6
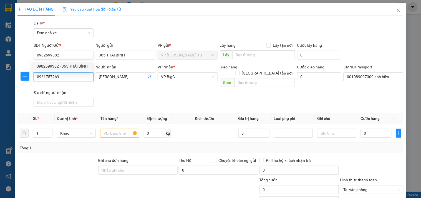
click at [72, 74] on input "0961757269" at bounding box center [64, 76] width 60 height 9
click at [42, 78] on input "0966163418" at bounding box center [64, 76] width 60 height 9
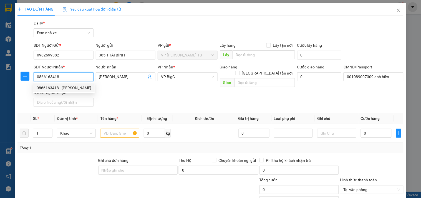
click at [74, 76] on input "0866163418" at bounding box center [64, 76] width 60 height 9
click at [75, 90] on div "0866163418 - [PERSON_NAME]" at bounding box center [64, 88] width 55 height 6
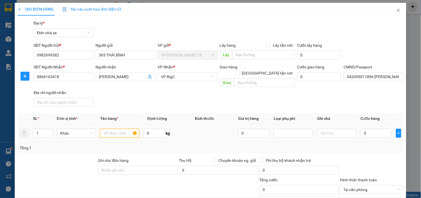
click at [118, 128] on input "text" at bounding box center [119, 132] width 39 height 9
click at [365, 128] on input "0" at bounding box center [376, 132] width 31 height 9
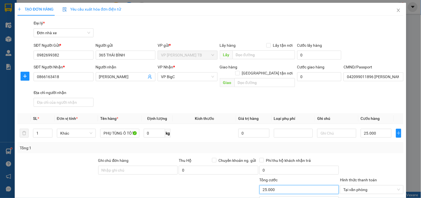
click at [297, 185] on input "25.000" at bounding box center [299, 189] width 80 height 9
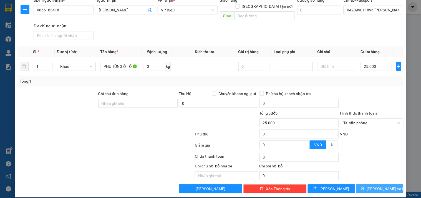
click at [379, 185] on span "[PERSON_NAME] và In" at bounding box center [386, 188] width 39 height 6
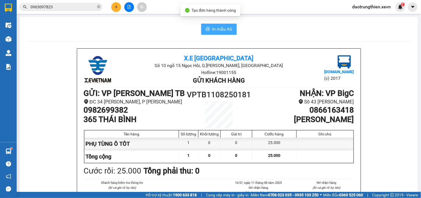
click at [218, 27] on span "In mẫu A5" at bounding box center [222, 29] width 20 height 7
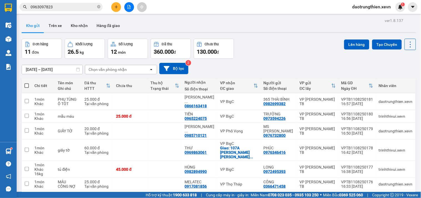
drag, startPoint x: 300, startPoint y: 57, endPoint x: 153, endPoint y: 132, distance: 164.4
click at [300, 57] on div "Đơn hàng 11 đơn Khối lượng 26.5 kg Số lượng 12 món Đã thu 360.000 đ Chưa thu 13…" at bounding box center [219, 49] width 394 height 20
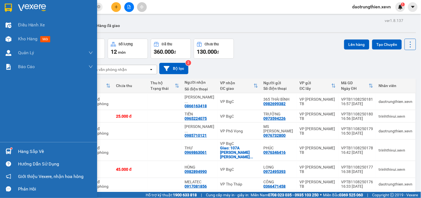
click at [8, 147] on div at bounding box center [9, 151] width 10 height 10
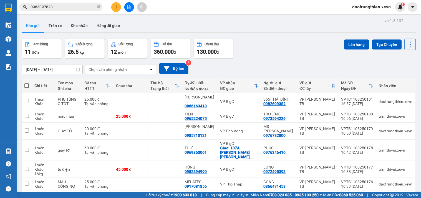
click at [90, 5] on section "Kết quả tìm kiếm ( 14 ) Bộ lọc Mã ĐH Trạng thái Món hàng Thu hộ Tổng cước Chưa …" at bounding box center [210, 99] width 421 height 198
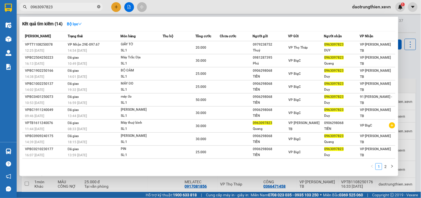
click at [99, 7] on icon "close-circle" at bounding box center [98, 6] width 3 height 3
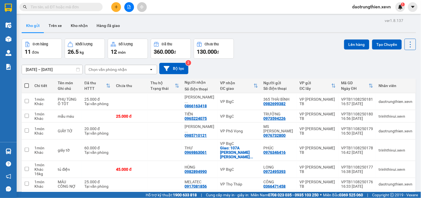
click at [55, 9] on input "text" at bounding box center [63, 7] width 65 height 6
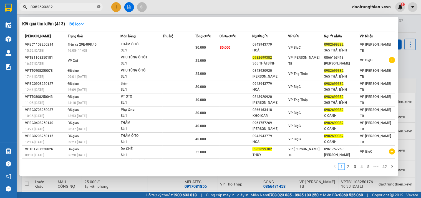
click at [97, 7] on icon "close-circle" at bounding box center [98, 6] width 3 height 3
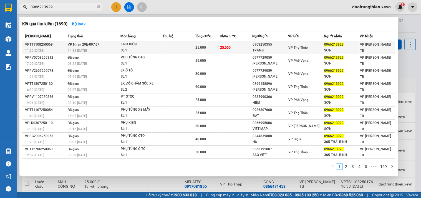
click at [231, 48] on td "25.000" at bounding box center [236, 47] width 33 height 13
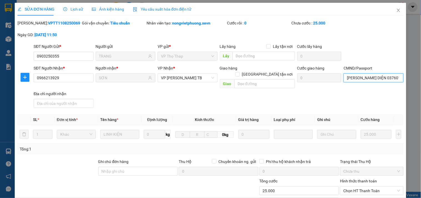
click at [381, 79] on input "[PERSON_NAME] DIỆN 0376017911" at bounding box center [373, 77] width 60 height 9
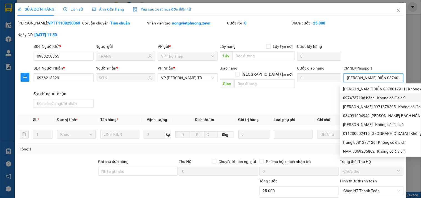
click at [369, 97] on div "0974737106 bách | Không có địa chỉ" at bounding box center [413, 98] width 140 height 6
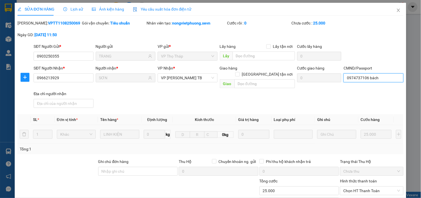
scroll to position [68, 0]
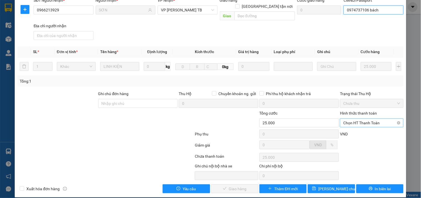
click at [353, 118] on span "Chọn HT Thanh Toán" at bounding box center [371, 122] width 57 height 8
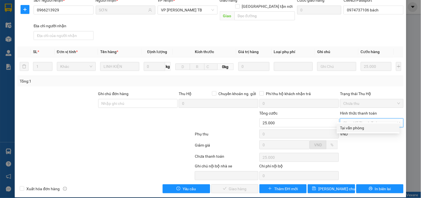
click at [350, 126] on div "Tại văn phòng" at bounding box center [368, 128] width 56 height 6
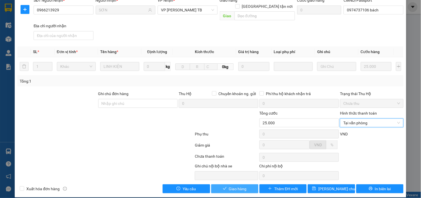
click at [235, 185] on span "Giao hàng" at bounding box center [238, 188] width 18 height 6
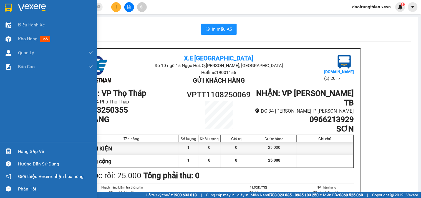
click at [15, 152] on div "Hàng sắp về" at bounding box center [48, 151] width 97 height 12
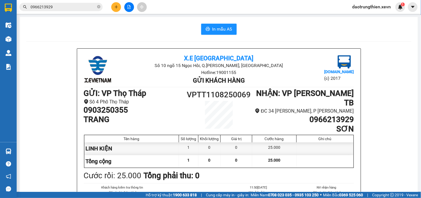
click at [320, 23] on section "Kết quả tìm kiếm ( 1690 ) Bộ lọc Mã ĐH Trạng thái Món hàng Thu hộ Tổng cước Chư…" at bounding box center [210, 99] width 421 height 198
click at [118, 6] on icon "plus" at bounding box center [116, 7] width 4 height 4
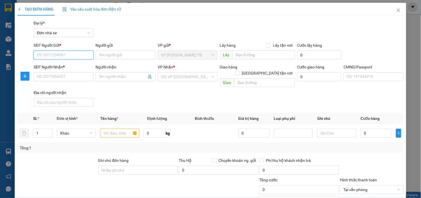
click at [66, 55] on input "SĐT Người Gửi *" at bounding box center [64, 54] width 60 height 9
click at [66, 55] on input "0936580313" at bounding box center [64, 54] width 60 height 9
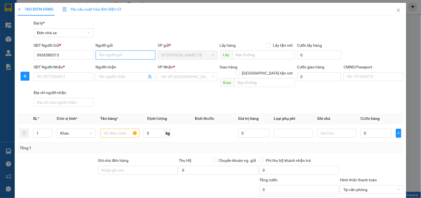
click at [139, 59] on input "Người gửi" at bounding box center [126, 54] width 60 height 9
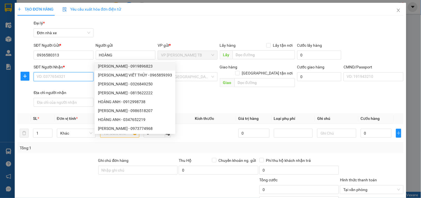
click at [64, 78] on input "SĐT Người Nhận *" at bounding box center [64, 76] width 60 height 9
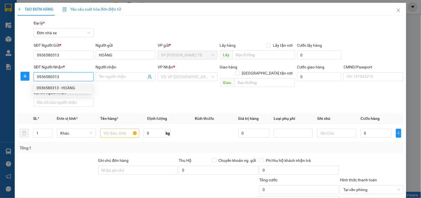
click at [56, 84] on div "0936580313 - HOÀNG" at bounding box center [62, 87] width 59 height 9
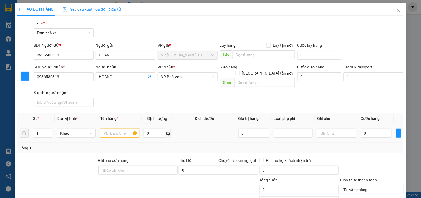
click at [113, 128] on input "text" at bounding box center [119, 132] width 39 height 9
click at [366, 128] on input "0" at bounding box center [376, 132] width 31 height 9
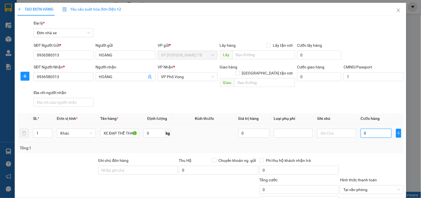
click at [366, 128] on input "0" at bounding box center [376, 132] width 31 height 9
click at [311, 185] on input "80.000" at bounding box center [299, 189] width 80 height 9
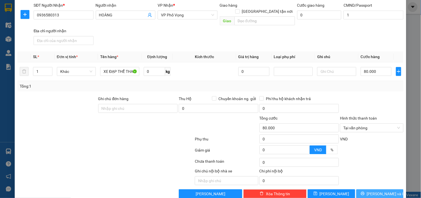
click at [375, 190] on span "[PERSON_NAME] và In" at bounding box center [386, 193] width 39 height 6
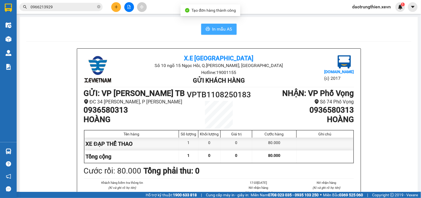
click at [228, 29] on span "In mẫu A5" at bounding box center [222, 29] width 20 height 7
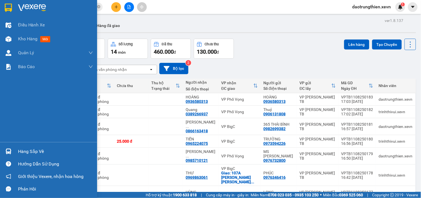
click at [39, 150] on div "Hàng sắp về" at bounding box center [55, 151] width 75 height 8
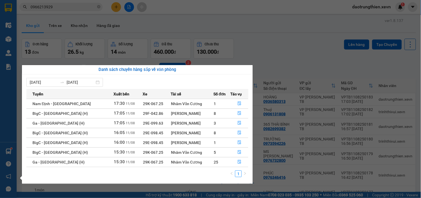
click at [313, 53] on section "Kết quả tìm kiếm ( 1690 ) Bộ lọc Mã ĐH Trạng thái Món hàng Thu hộ Tổng cước Chư…" at bounding box center [210, 99] width 421 height 198
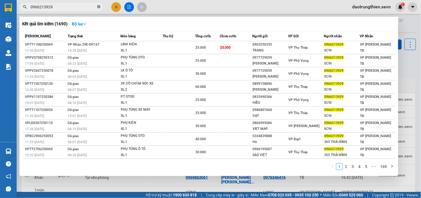
click at [98, 5] on icon "close-circle" at bounding box center [98, 6] width 3 height 3
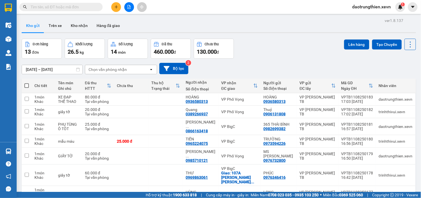
click at [48, 7] on input "text" at bounding box center [63, 7] width 65 height 6
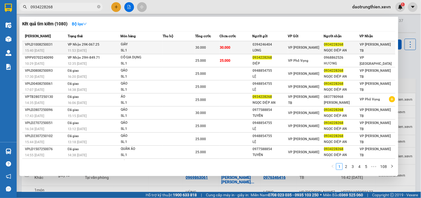
click at [355, 46] on div "0934228268" at bounding box center [341, 45] width 35 height 6
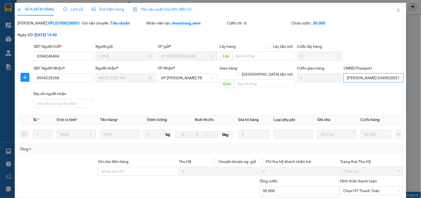
click at [378, 80] on input "[PERSON_NAME] 034082002102" at bounding box center [373, 77] width 60 height 9
click at [382, 86] on div "[PERSON_NAME] 034082002102 | Không có địa chỉ" at bounding box center [387, 89] width 88 height 6
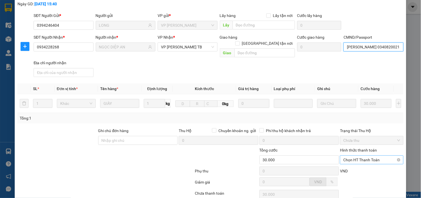
click at [363, 155] on span "Chọn HT Thanh Toán" at bounding box center [371, 159] width 57 height 8
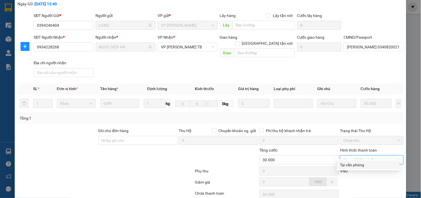
click at [353, 166] on div "Tại văn phòng" at bounding box center [368, 164] width 56 height 6
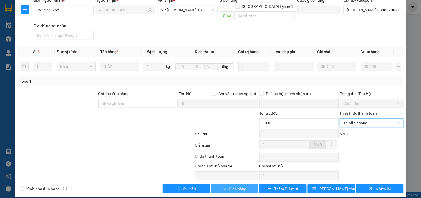
click at [244, 184] on button "Giao hàng" at bounding box center [234, 188] width 47 height 9
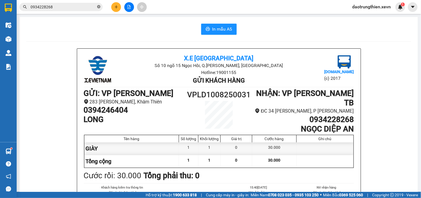
click at [99, 7] on icon "close-circle" at bounding box center [98, 6] width 3 height 3
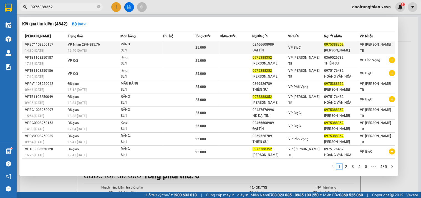
click at [336, 46] on div "0975388352" at bounding box center [341, 45] width 35 height 6
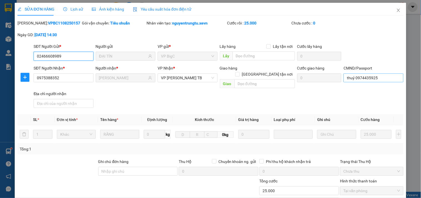
scroll to position [62, 0]
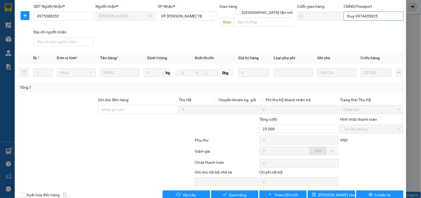
click at [378, 18] on input "thuỷ 0974435925" at bounding box center [373, 16] width 60 height 9
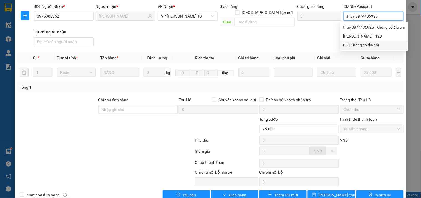
click at [365, 43] on div "CC | Không có địa chỉ" at bounding box center [374, 45] width 62 height 6
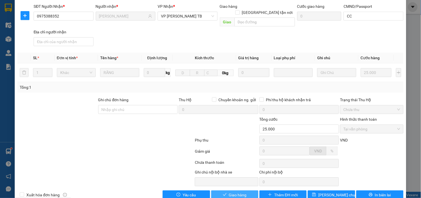
click at [238, 191] on span "Giao hàng" at bounding box center [238, 194] width 18 height 6
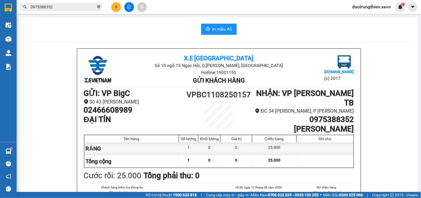
click at [98, 8] on icon "close-circle" at bounding box center [98, 6] width 3 height 3
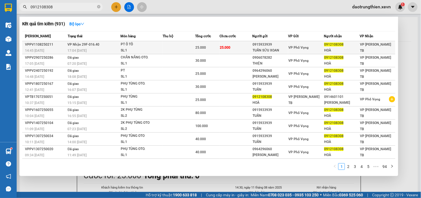
click at [295, 44] on td "VP Phố Vọng" at bounding box center [306, 47] width 36 height 13
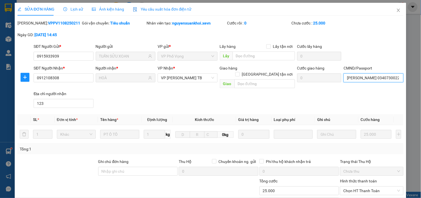
click at [377, 77] on input "[PERSON_NAME] 034073002245" at bounding box center [373, 77] width 60 height 9
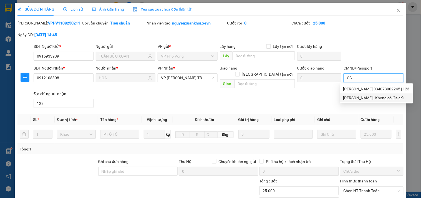
scroll to position [68, 0]
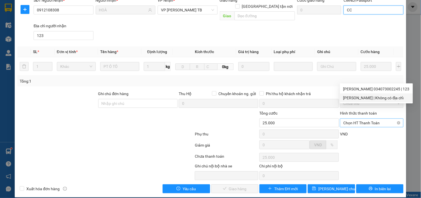
click at [356, 119] on span "Chọn HT Thanh Toán" at bounding box center [371, 122] width 57 height 8
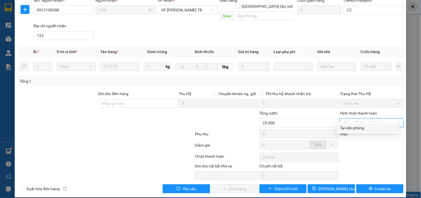
click at [355, 128] on div "Tại văn phòng" at bounding box center [368, 128] width 56 height 6
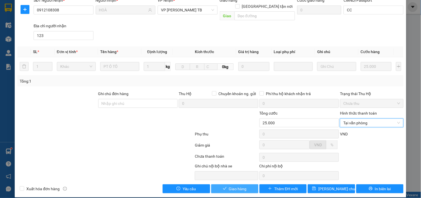
click at [220, 186] on button "Giao hàng" at bounding box center [234, 188] width 47 height 9
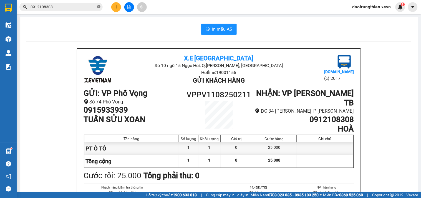
click at [98, 7] on icon "close-circle" at bounding box center [98, 6] width 3 height 3
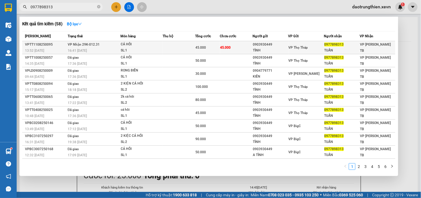
click at [244, 45] on td "45.000" at bounding box center [236, 47] width 33 height 13
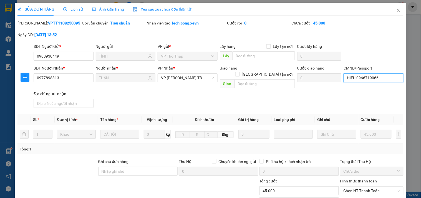
click at [382, 78] on input "HIẾU 0966719066" at bounding box center [373, 77] width 60 height 9
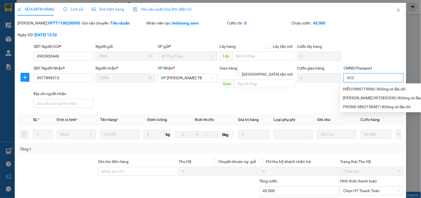
scroll to position [68, 0]
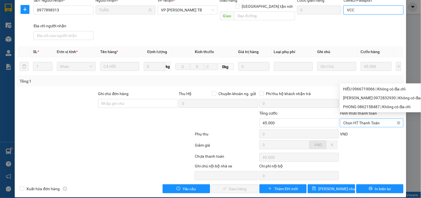
click at [375, 118] on span "Chọn HT Thanh Toán" at bounding box center [371, 122] width 57 height 8
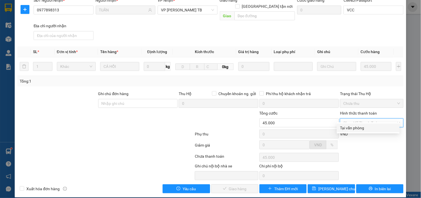
click at [371, 128] on div "Tại văn phòng" at bounding box center [368, 128] width 56 height 6
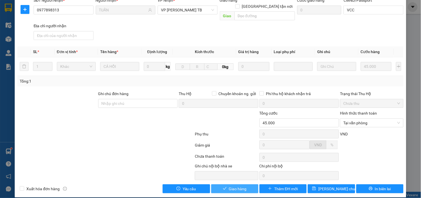
click at [247, 184] on button "Giao hàng" at bounding box center [234, 188] width 47 height 9
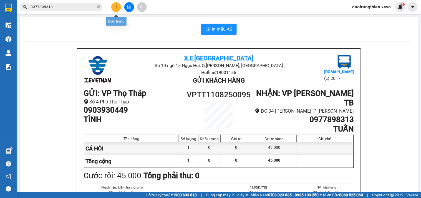
click at [117, 6] on icon "plus" at bounding box center [116, 7] width 4 height 4
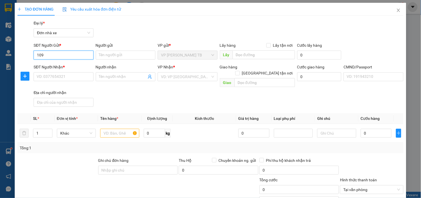
click at [64, 50] on input "109" at bounding box center [64, 54] width 60 height 9
click at [69, 67] on div "0983587109 - hà" at bounding box center [63, 66] width 52 height 6
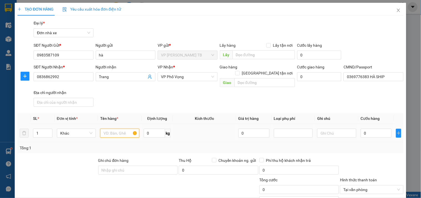
click at [102, 129] on input "text" at bounding box center [119, 132] width 39 height 9
click at [153, 128] on input "0" at bounding box center [155, 132] width 22 height 9
click at [367, 128] on input "0" at bounding box center [376, 132] width 31 height 9
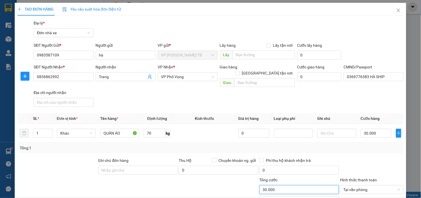
click at [293, 185] on input "30.000" at bounding box center [299, 189] width 80 height 9
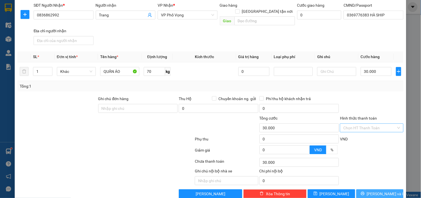
click at [387, 189] on button "[PERSON_NAME] và In" at bounding box center [379, 193] width 47 height 9
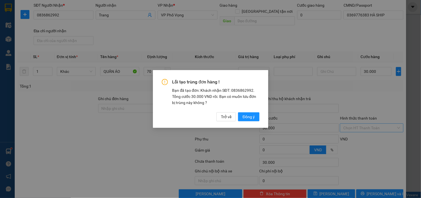
click at [237, 118] on div "Trở về [GEOGRAPHIC_DATA]" at bounding box center [237, 116] width 43 height 9
click at [250, 118] on span "Đồng ý" at bounding box center [248, 116] width 12 height 6
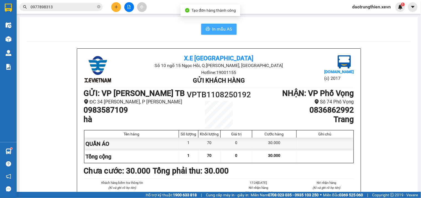
click at [212, 29] on span "In mẫu A5" at bounding box center [222, 29] width 20 height 7
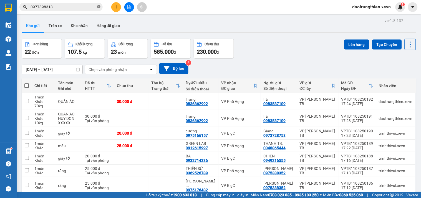
click at [99, 5] on icon "close-circle" at bounding box center [98, 6] width 3 height 3
click at [95, 7] on input "text" at bounding box center [63, 7] width 65 height 6
click at [88, 9] on input "text" at bounding box center [63, 7] width 65 height 6
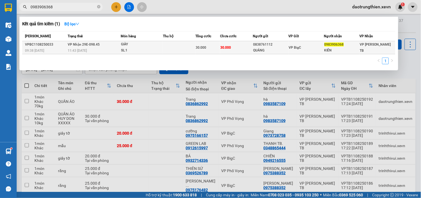
click at [153, 48] on div "SL: 1" at bounding box center [142, 50] width 42 height 6
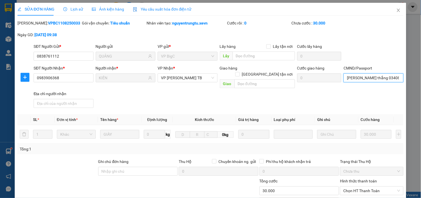
click at [390, 78] on input "[PERSON_NAME] thắng 034088001361" at bounding box center [373, 77] width 60 height 9
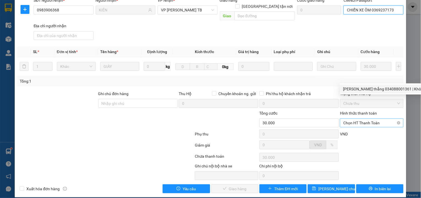
click at [360, 118] on span "Chọn HT Thanh Toán" at bounding box center [371, 122] width 57 height 8
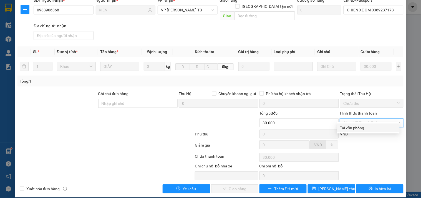
click at [351, 127] on div "Tại văn phòng" at bounding box center [368, 128] width 56 height 6
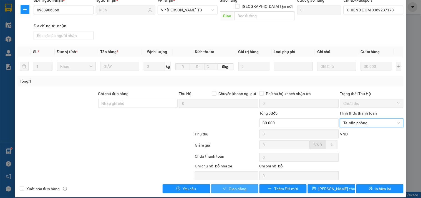
click at [231, 185] on span "Giao hàng" at bounding box center [238, 188] width 18 height 6
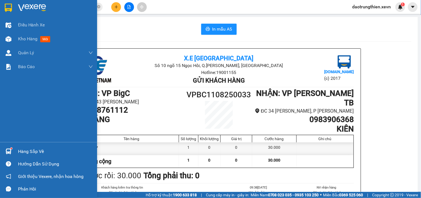
click at [26, 146] on div "Hàng sắp về" at bounding box center [48, 151] width 97 height 12
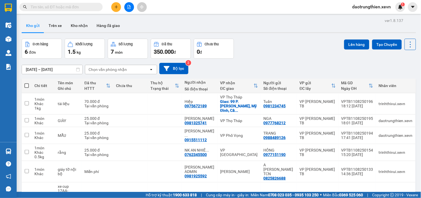
click at [101, 4] on span at bounding box center [60, 7] width 83 height 8
click at [97, 5] on span at bounding box center [98, 7] width 3 height 6
click at [92, 7] on input "text" at bounding box center [63, 7] width 65 height 6
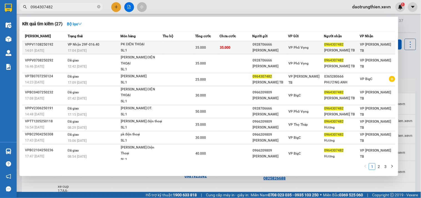
type input "0964307482"
click at [209, 49] on div "35.000" at bounding box center [207, 47] width 24 height 6
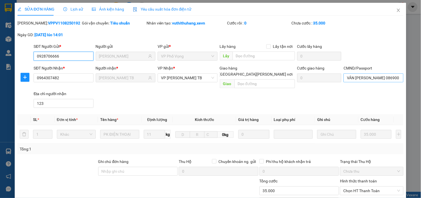
type input "0928706666"
type input "TƯỞNG"
type input "0964307482"
type input "HƯƠNG TB"
type input "VÂN ANH 0869001562"
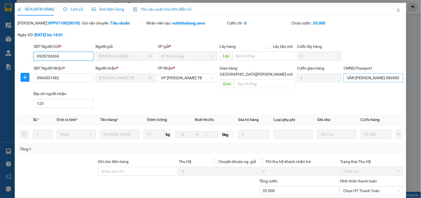
type input "123"
type input "35.000"
click at [379, 78] on input "VÂN ANH 0869001562" at bounding box center [373, 77] width 60 height 9
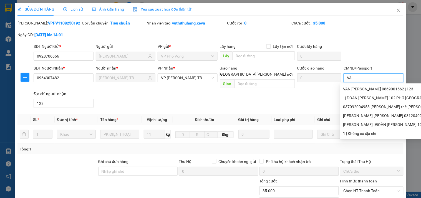
type input "V"
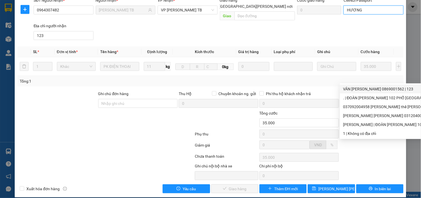
type input "HƯƠNG"
click at [347, 153] on div "Chọn HT Thanh Toán" at bounding box center [371, 156] width 64 height 11
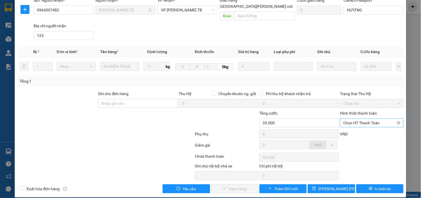
click at [367, 118] on span "Chọn HT Thanh Toán" at bounding box center [371, 122] width 57 height 8
click at [363, 127] on div "Tại văn phòng" at bounding box center [368, 128] width 56 height 6
type input "0"
click at [241, 185] on span "Giao hàng" at bounding box center [238, 188] width 18 height 6
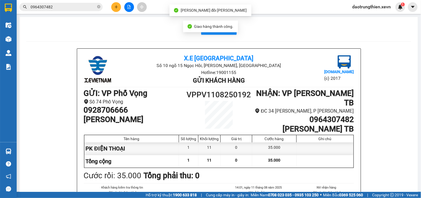
click at [68, 6] on input "0964307482" at bounding box center [63, 7] width 65 height 6
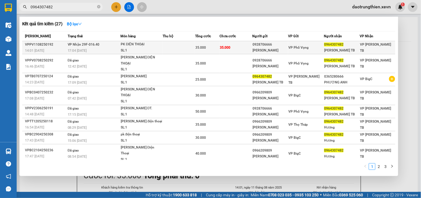
click at [155, 52] on div "SL: 1" at bounding box center [142, 50] width 42 height 6
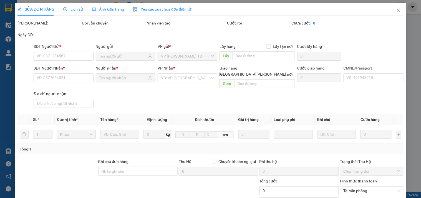
type input "0928706666"
type input "TƯỞNG"
type input "0964307482"
type input "HƯƠNG TB"
type input "HƯƠNG"
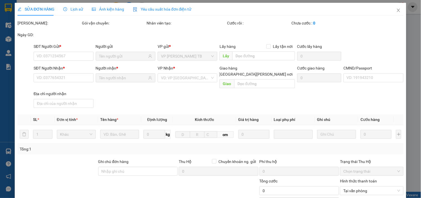
type input "123"
type input "35.000"
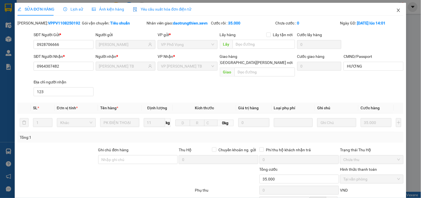
click at [396, 10] on icon "close" at bounding box center [398, 10] width 4 height 4
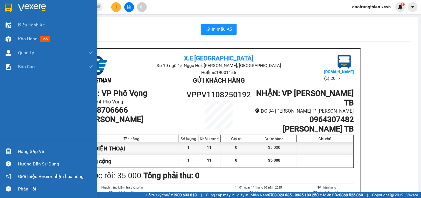
click at [11, 154] on div at bounding box center [9, 151] width 10 height 10
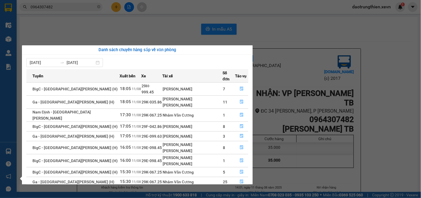
click at [97, 21] on section "Kết quả tìm kiếm ( 27 ) Bộ lọc Mã ĐH Trạng thái Món hàng Thu hộ Tổng cước Chưa …" at bounding box center [210, 99] width 421 height 198
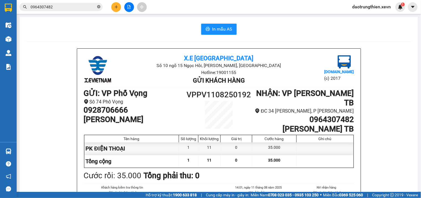
click at [99, 7] on icon "close-circle" at bounding box center [98, 6] width 3 height 3
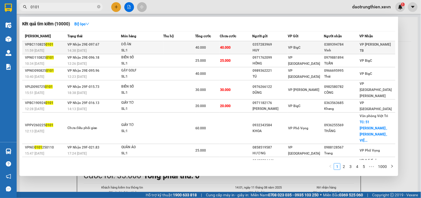
type input "0101"
click at [217, 45] on div "40.000" at bounding box center [208, 47] width 24 height 6
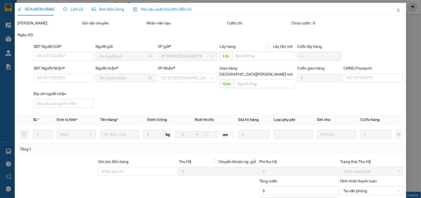
type input "0357283969"
type input "HUY"
type input "0389394784"
type input "Vĩnh"
type input "PHẠM DUY VĨNH 034085007545"
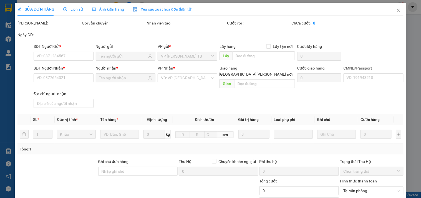
type input "40.000"
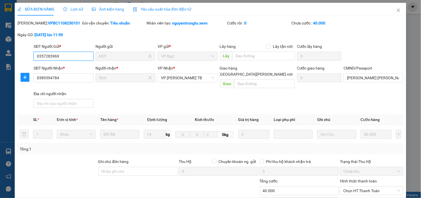
scroll to position [68, 0]
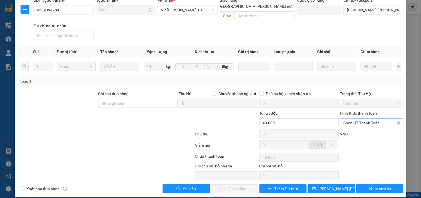
click at [376, 118] on span "Chọn HT Thanh Toán" at bounding box center [371, 122] width 57 height 8
click at [354, 127] on div "Tại văn phòng" at bounding box center [368, 128] width 56 height 6
type input "0"
click at [242, 185] on span "Giao hàng" at bounding box center [238, 188] width 18 height 6
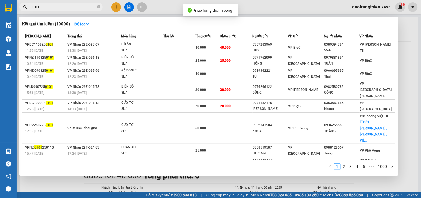
click at [67, 7] on input "0101" at bounding box center [63, 7] width 65 height 6
click at [186, 183] on div at bounding box center [210, 99] width 421 height 198
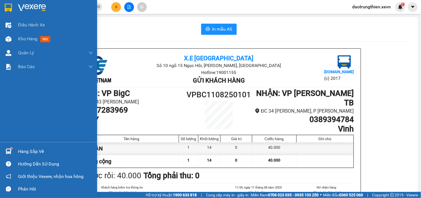
click at [56, 156] on div "Hàng sắp về" at bounding box center [48, 151] width 97 height 12
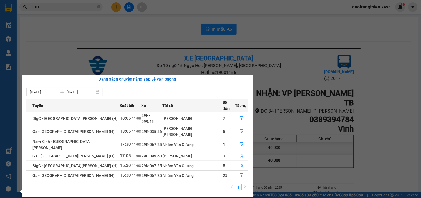
click at [261, 37] on section "Kết quả tìm kiếm ( 10000 ) Bộ lọc Mã ĐH Trạng thái Món hàng Thu hộ Tổng cước Ch…" at bounding box center [210, 99] width 421 height 198
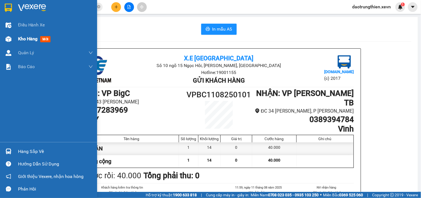
click at [28, 41] on span "Kho hàng" at bounding box center [27, 38] width 19 height 5
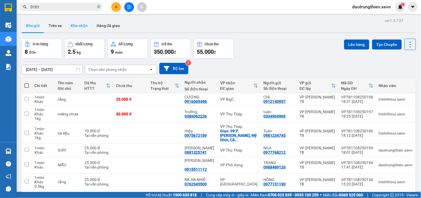
click at [82, 29] on button "Kho nhận" at bounding box center [79, 25] width 26 height 13
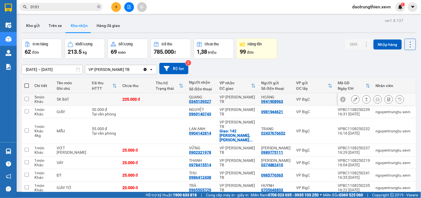
click at [93, 98] on td at bounding box center [104, 99] width 31 height 12
checkbox input "true"
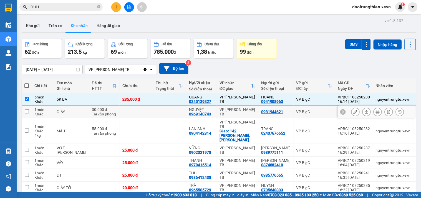
click at [103, 114] on div "Tại văn phòng" at bounding box center [104, 114] width 25 height 4
checkbox input "true"
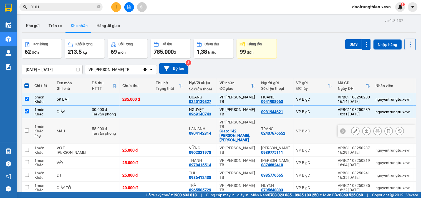
click at [108, 128] on td "55.000 đ Tại văn phòng" at bounding box center [104, 131] width 31 height 26
checkbox input "true"
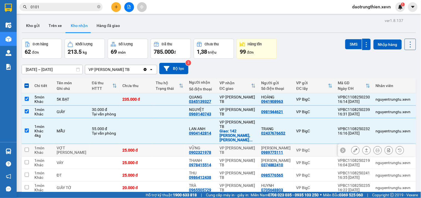
click at [201, 145] on div "VỮNG 0902321978" at bounding box center [201, 149] width 25 height 9
checkbox input "true"
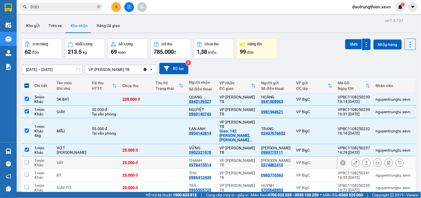
click at [200, 162] on div "0978415514" at bounding box center [200, 164] width 22 height 4
click at [200, 175] on div "0986412438" at bounding box center [200, 177] width 22 height 4
click at [189, 162] on div "0978415514" at bounding box center [200, 164] width 22 height 4
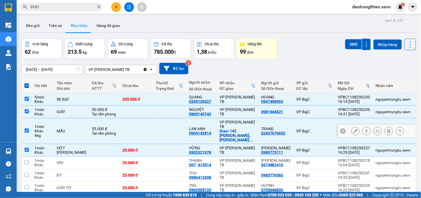
scroll to position [31, 0]
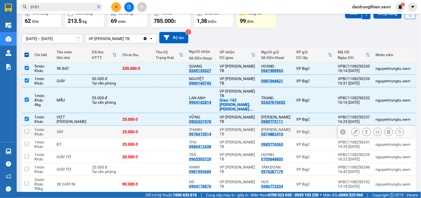
click at [22, 125] on td at bounding box center [27, 131] width 10 height 12
checkbox input "true"
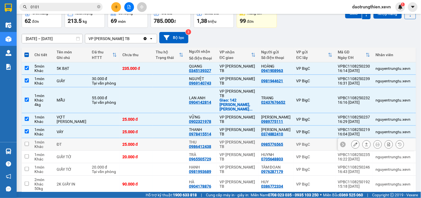
click at [29, 141] on input "checkbox" at bounding box center [27, 143] width 4 height 4
checkbox input "true"
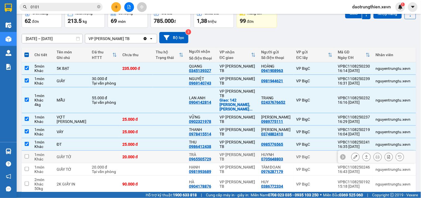
click at [27, 154] on input "checkbox" at bounding box center [27, 156] width 4 height 4
checkbox input "true"
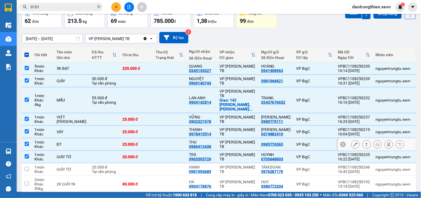
scroll to position [60, 0]
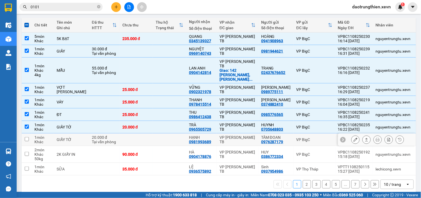
click at [22, 133] on td at bounding box center [27, 139] width 10 height 12
checkbox input "true"
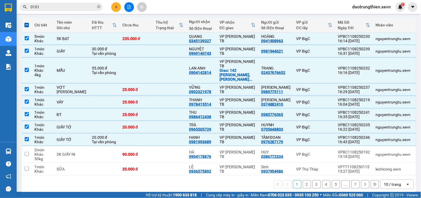
scroll to position [0, 0]
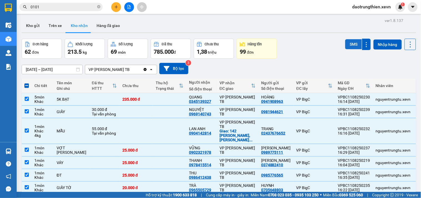
click at [345, 45] on button "SMS" at bounding box center [353, 44] width 17 height 10
drag, startPoint x: 265, startPoint y: 85, endPoint x: 259, endPoint y: 81, distance: 8.2
click at [261, 81] on div "Người gửi Số điện thoại" at bounding box center [276, 85] width 30 height 10
drag, startPoint x: 178, startPoint y: 24, endPoint x: 164, endPoint y: 32, distance: 16.4
click at [178, 24] on div "Kho gửi Trên xe Kho nhận Hàng đã giao" at bounding box center [219, 26] width 394 height 15
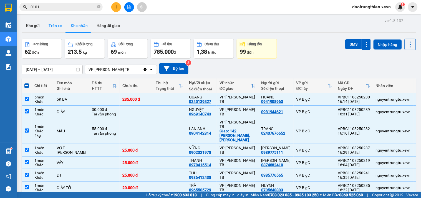
click at [50, 28] on button "Trên xe" at bounding box center [55, 25] width 22 height 13
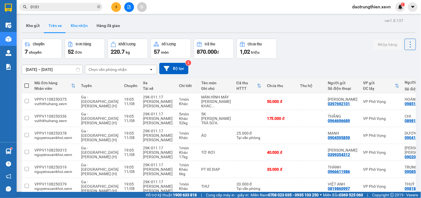
click at [81, 28] on button "Kho nhận" at bounding box center [79, 25] width 26 height 13
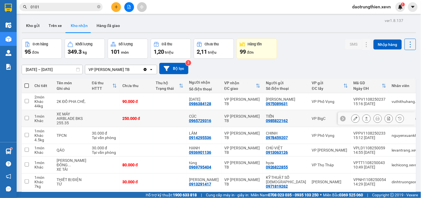
click at [98, 103] on td at bounding box center [104, 101] width 31 height 17
checkbox input "true"
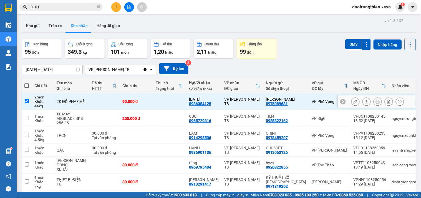
click at [94, 125] on td at bounding box center [104, 118] width 31 height 17
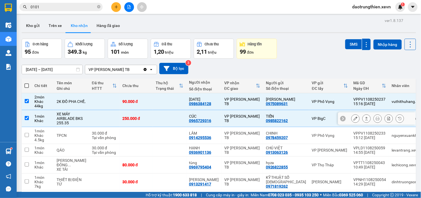
checkbox input "true"
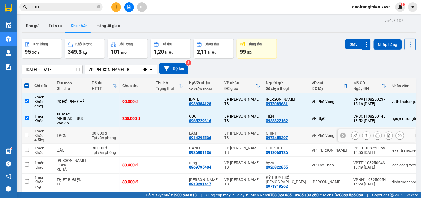
drag, startPoint x: 94, startPoint y: 134, endPoint x: 86, endPoint y: 150, distance: 18.1
click at [94, 134] on div "30.000 đ" at bounding box center [104, 133] width 25 height 4
checkbox input "true"
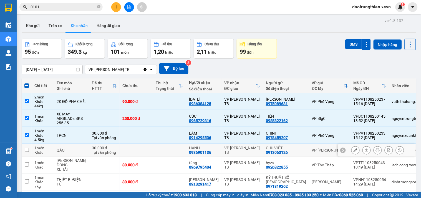
click at [92, 151] on div "Tại văn phòng" at bounding box center [104, 152] width 25 height 4
checkbox input "true"
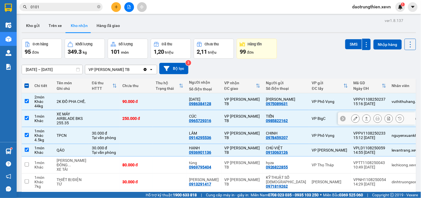
scroll to position [31, 0]
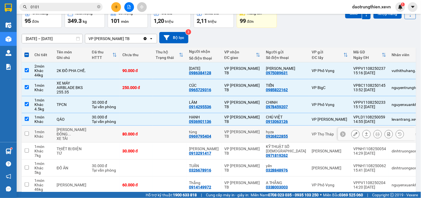
click at [101, 132] on td at bounding box center [104, 133] width 31 height 17
checkbox input "true"
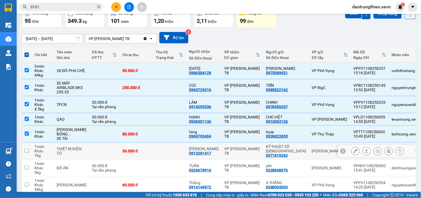
click at [96, 156] on td at bounding box center [104, 150] width 31 height 17
checkbox input "true"
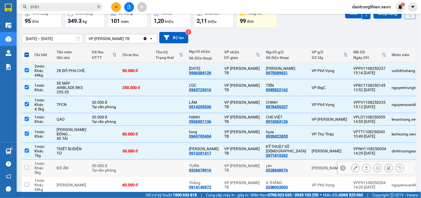
click at [93, 172] on div "Tại văn phòng" at bounding box center [104, 170] width 25 height 4
checkbox input "true"
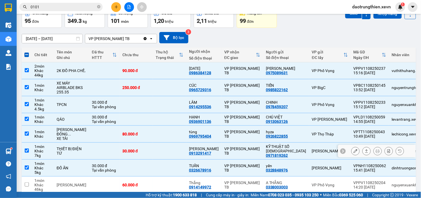
scroll to position [92, 0]
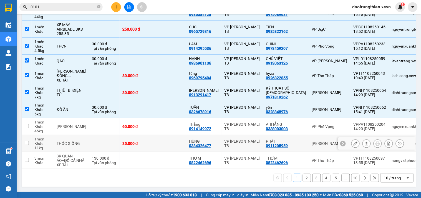
click at [108, 135] on td at bounding box center [104, 126] width 31 height 17
checkbox input "true"
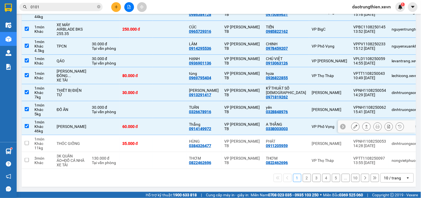
click at [107, 150] on td at bounding box center [104, 143] width 31 height 17
checkbox input "true"
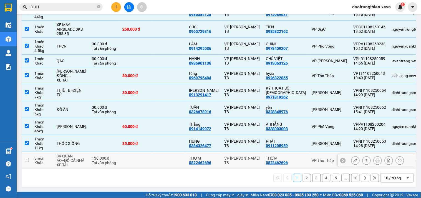
click at [104, 165] on div "Tại văn phòng" at bounding box center [104, 162] width 25 height 4
checkbox input "true"
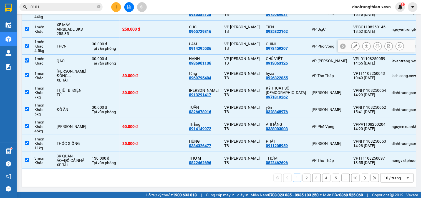
scroll to position [0, 0]
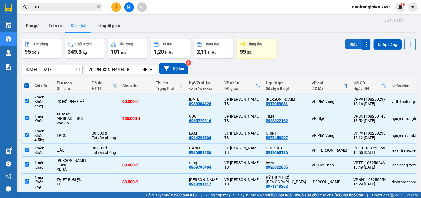
click at [345, 44] on button "SMS" at bounding box center [353, 44] width 17 height 10
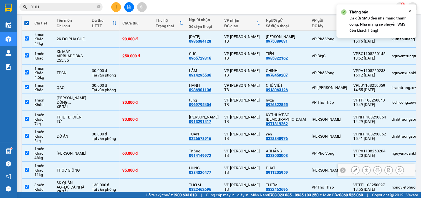
scroll to position [100, 0]
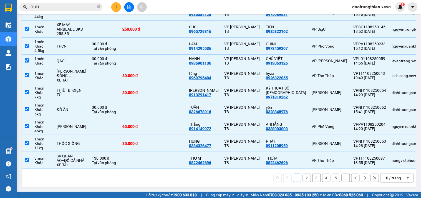
click at [303, 178] on button "2" at bounding box center [307, 177] width 8 height 8
checkbox input "false"
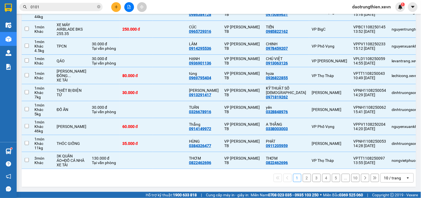
checkbox input "false"
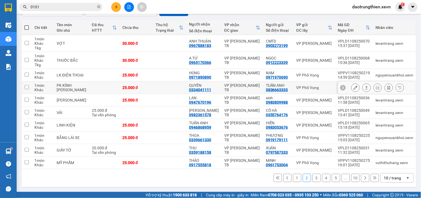
scroll to position [65, 0]
click at [45, 163] on div "Khác" at bounding box center [42, 164] width 17 height 4
checkbox input "true"
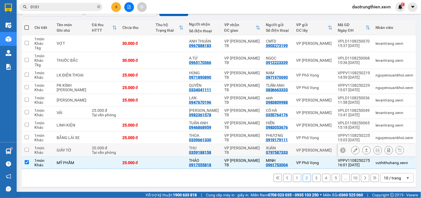
click at [40, 152] on div "Khác" at bounding box center [42, 152] width 17 height 4
checkbox input "true"
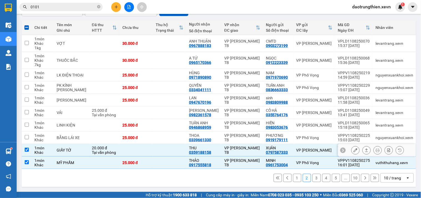
click at [42, 139] on div "Khác" at bounding box center [42, 139] width 17 height 4
checkbox input "true"
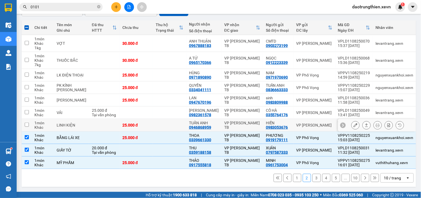
click at [49, 120] on div "1 món" at bounding box center [42, 122] width 17 height 4
checkbox input "true"
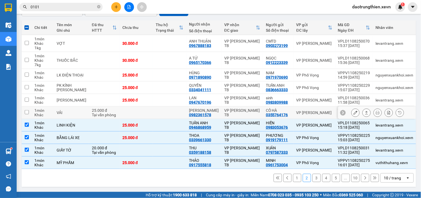
click at [50, 113] on div "Khác" at bounding box center [42, 114] width 17 height 4
checkbox input "true"
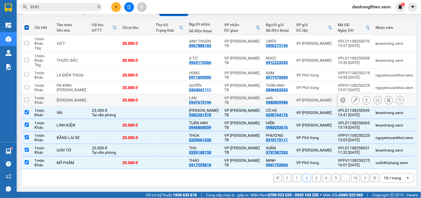
click at [53, 98] on td "1 món Khác" at bounding box center [43, 100] width 22 height 12
checkbox input "true"
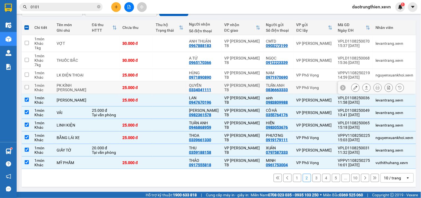
click at [53, 90] on td "1 món Khác" at bounding box center [43, 87] width 22 height 12
checkbox input "true"
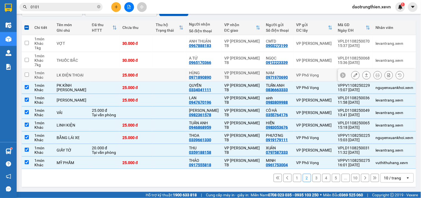
click at [55, 69] on td "LK ĐIỆN THOẠI" at bounding box center [71, 75] width 35 height 12
checkbox input "true"
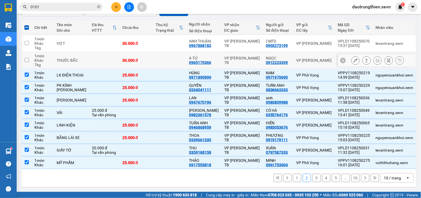
click at [55, 57] on td "THUỐC BẮC" at bounding box center [71, 60] width 35 height 17
checkbox input "true"
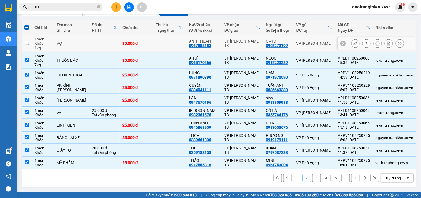
click at [58, 39] on td "VỢT" at bounding box center [71, 43] width 35 height 17
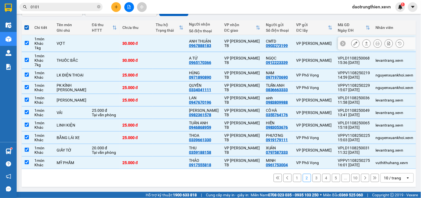
scroll to position [0, 0]
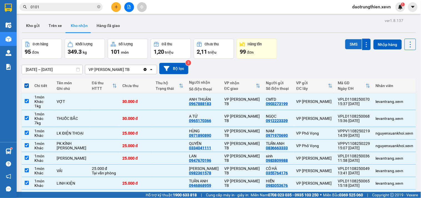
click at [351, 42] on button "SMS" at bounding box center [353, 44] width 17 height 10
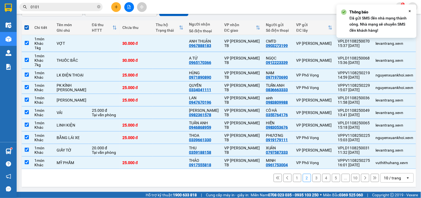
scroll to position [65, 0]
click at [315, 178] on button "3" at bounding box center [316, 177] width 8 height 8
checkbox input "false"
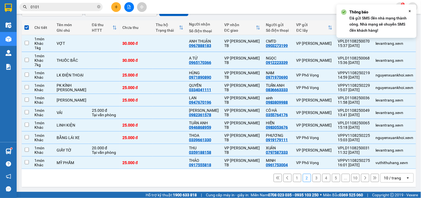
checkbox input "false"
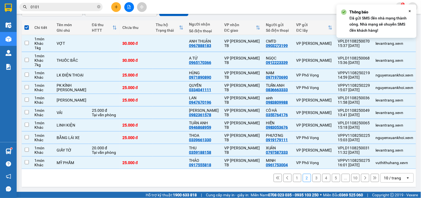
checkbox input "false"
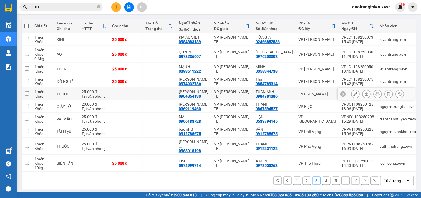
scroll to position [60, 0]
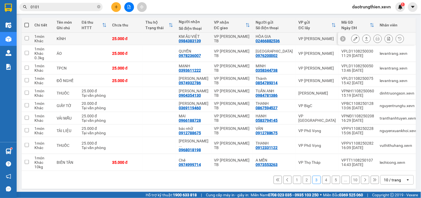
click at [70, 38] on div "KÍNH" at bounding box center [66, 38] width 19 height 4
checkbox input "true"
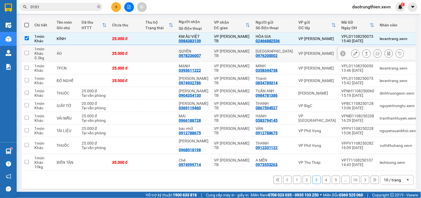
click at [63, 52] on div "ÁO" at bounding box center [66, 53] width 19 height 4
checkbox input "true"
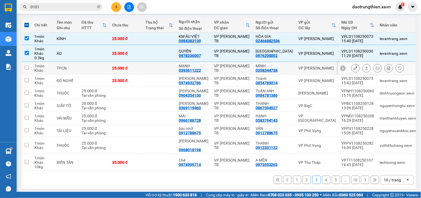
click at [61, 68] on div "TPCN" at bounding box center [66, 68] width 19 height 4
checkbox input "true"
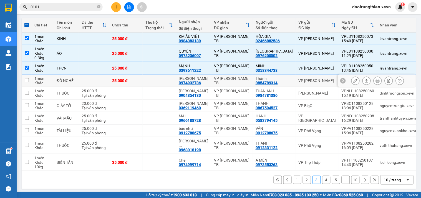
click at [63, 79] on div "ĐỒ NGHỀ" at bounding box center [66, 80] width 19 height 4
checkbox input "true"
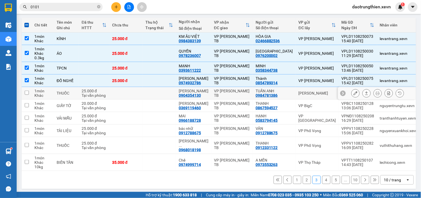
click at [66, 87] on td "THUỐC" at bounding box center [66, 93] width 25 height 12
checkbox input "true"
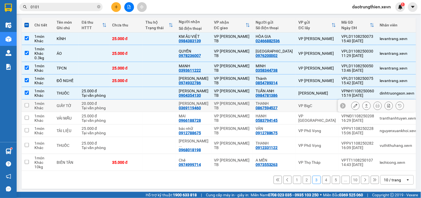
click at [64, 101] on td "GIẤY TỜ" at bounding box center [66, 105] width 25 height 12
checkbox input "true"
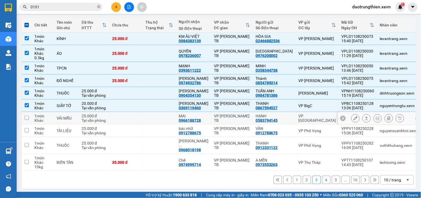
click at [68, 122] on td "VẢI MẪU" at bounding box center [66, 118] width 25 height 12
checkbox input "true"
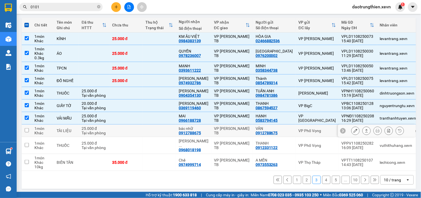
click at [67, 131] on div "TÀI LIỆU" at bounding box center [66, 130] width 19 height 4
checkbox input "true"
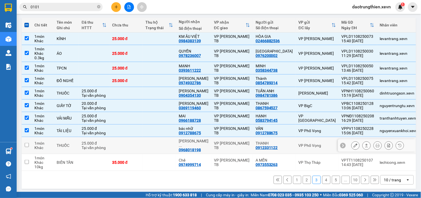
click at [67, 148] on td "THUỐC" at bounding box center [66, 145] width 25 height 17
checkbox input "true"
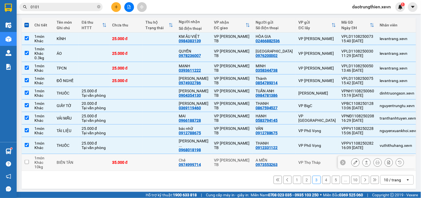
click at [67, 160] on div "BIẾN TẦN" at bounding box center [66, 162] width 19 height 4
checkbox input "true"
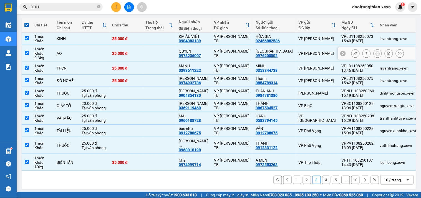
scroll to position [0, 0]
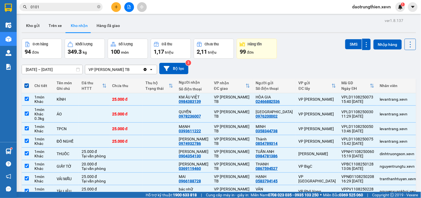
click at [340, 48] on div "Đơn hàng 94 đơn Khối lượng 349.3 kg Số lượng 100 món Đã thu 1,17 triệu Chưa thu…" at bounding box center [219, 49] width 394 height 20
click at [350, 43] on button "SMS" at bounding box center [353, 44] width 17 height 10
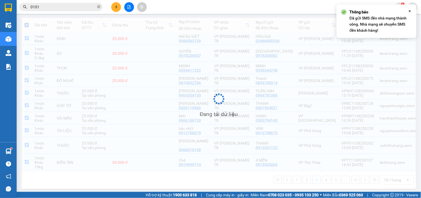
scroll to position [60, 0]
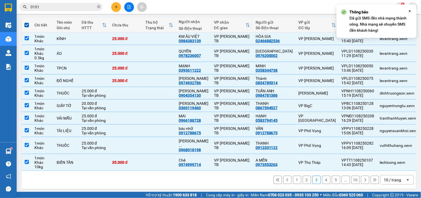
click at [322, 179] on button "4" at bounding box center [326, 179] width 8 height 8
checkbox input "false"
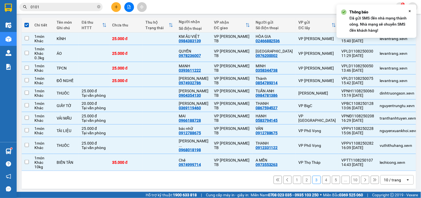
checkbox input "false"
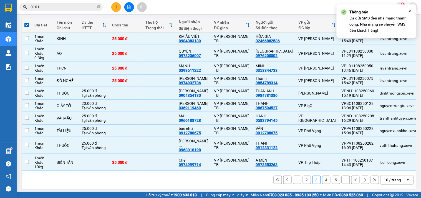
checkbox input "false"
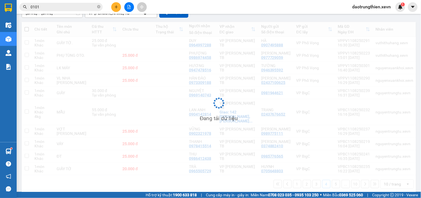
scroll to position [56, 0]
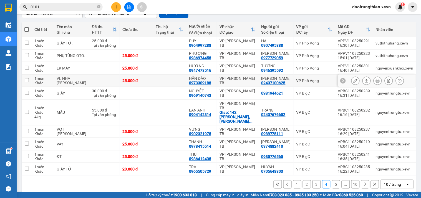
click at [107, 83] on td at bounding box center [104, 80] width 31 height 12
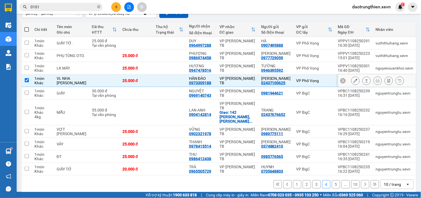
click at [120, 77] on td "25.000 đ" at bounding box center [136, 80] width 33 height 12
checkbox input "false"
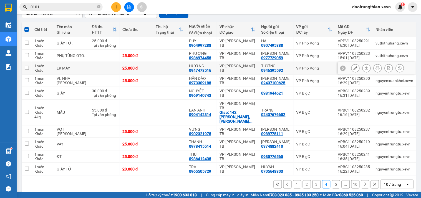
click at [122, 67] on div "25.000 đ" at bounding box center [136, 68] width 28 height 4
checkbox input "true"
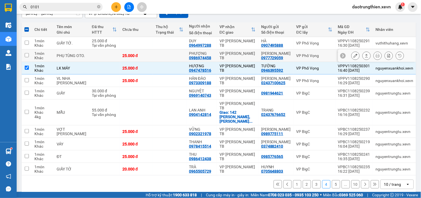
click at [122, 55] on div "25.000 đ" at bounding box center [136, 55] width 28 height 4
checkbox input "true"
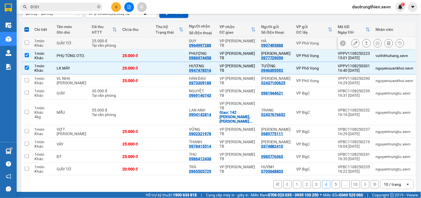
click at [123, 48] on td at bounding box center [136, 43] width 33 height 12
checkbox input "true"
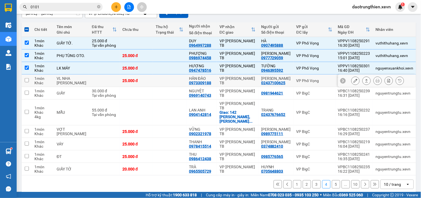
click at [120, 77] on td "25.000 đ" at bounding box center [136, 80] width 33 height 12
checkbox input "true"
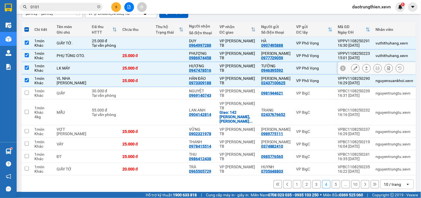
scroll to position [0, 0]
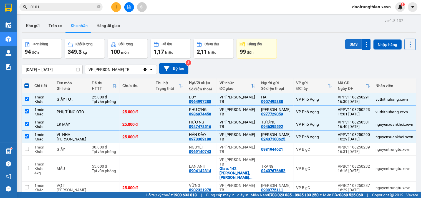
click at [346, 43] on button "SMS" at bounding box center [353, 44] width 17 height 10
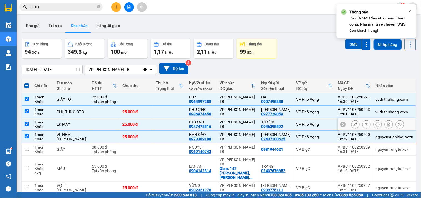
scroll to position [56, 0]
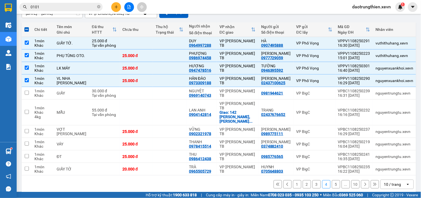
click at [295, 180] on button "1" at bounding box center [297, 184] width 8 height 8
checkbox input "false"
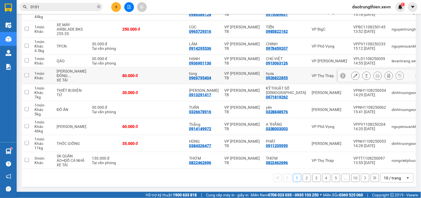
scroll to position [0, 0]
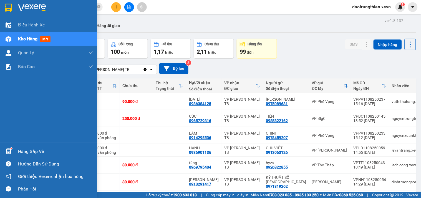
click at [8, 147] on div at bounding box center [9, 151] width 10 height 10
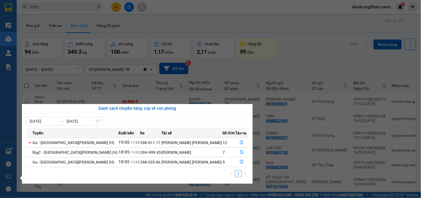
click at [106, 5] on section "Kết quả tìm kiếm ( 10000 ) Bộ lọc Mã ĐH Trạng thái Món hàng Thu hộ Tổng cước Ch…" at bounding box center [210, 99] width 421 height 198
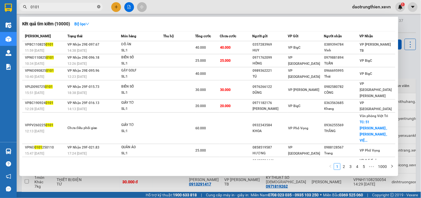
click at [99, 8] on icon "close-circle" at bounding box center [98, 6] width 3 height 3
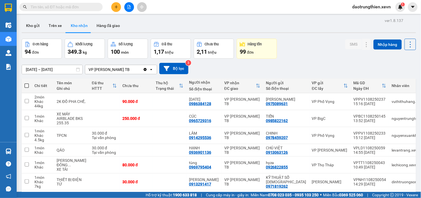
click at [97, 8] on span at bounding box center [98, 7] width 3 height 6
click at [87, 7] on input "text" at bounding box center [63, 7] width 65 height 6
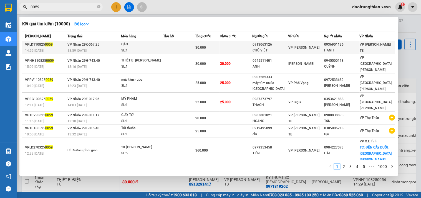
type input "0059"
click at [356, 49] on div "HẠNH" at bounding box center [341, 50] width 35 height 6
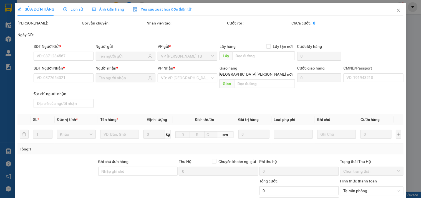
type input "0913063126"
type input "CHÚ VIỆT"
type input "0936901136"
type input "HẠNH"
type input "034193002030 hạnh"
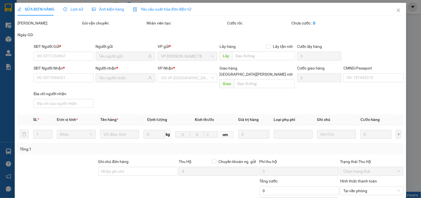
type input "30.000"
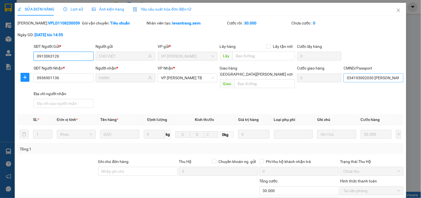
scroll to position [68, 0]
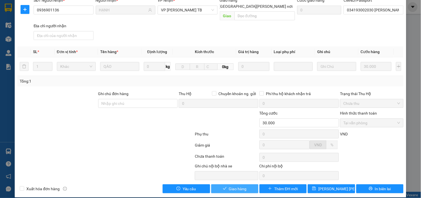
click at [244, 186] on button "Giao hàng" at bounding box center [234, 188] width 47 height 9
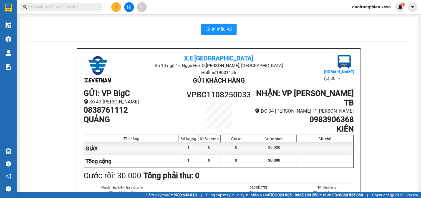
click at [100, 6] on span at bounding box center [98, 7] width 3 height 6
click at [97, 7] on span at bounding box center [98, 7] width 3 height 6
click at [47, 7] on input "text" at bounding box center [63, 7] width 65 height 6
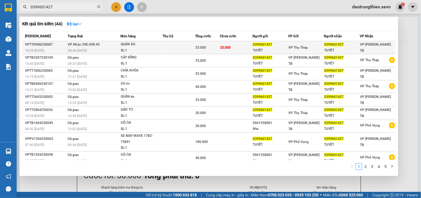
type input "0399601427"
click at [198, 49] on span "25.000" at bounding box center [201, 47] width 11 height 4
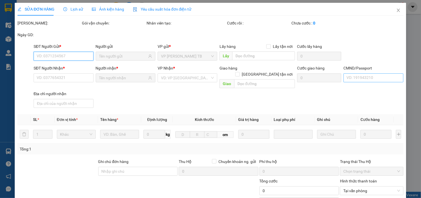
type input "0399601427"
type input "TUYẾT"
type input "0399601427"
type input "TUYẾT"
type input "TRẦN THỊ ÁNH TUYẾT"
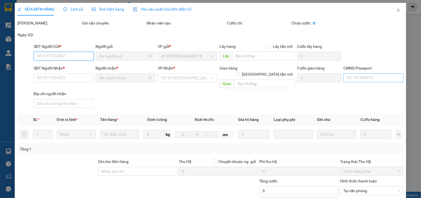
type input "25.000"
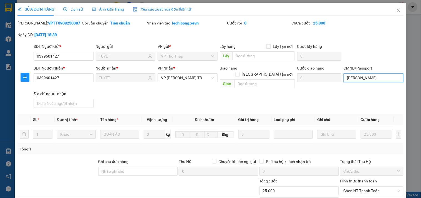
click at [372, 76] on input "TRẦN THỊ ÁNH TUYẾT" at bounding box center [373, 77] width 60 height 9
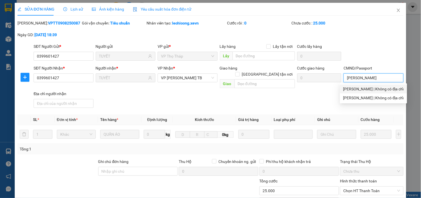
scroll to position [68, 0]
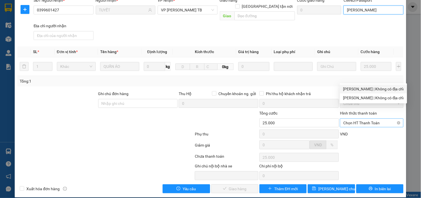
click at [387, 118] on span "Chọn HT Thanh Toán" at bounding box center [371, 122] width 57 height 8
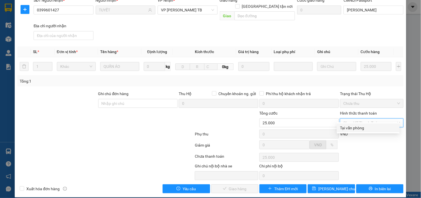
click at [378, 129] on div "Tại văn phòng" at bounding box center [368, 128] width 56 height 6
type input "0"
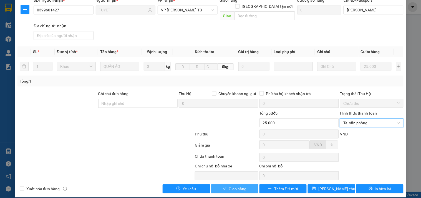
click at [251, 184] on button "Giao hàng" at bounding box center [234, 188] width 47 height 9
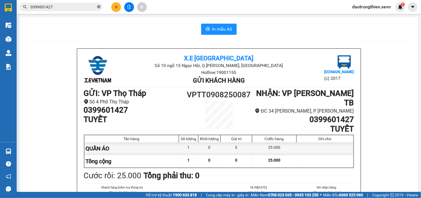
click at [99, 6] on icon "close-circle" at bounding box center [98, 6] width 3 height 3
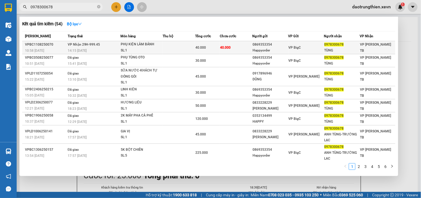
type input "0978300678"
click at [252, 43] on td "0869353354 Happyorder" at bounding box center [270, 47] width 36 height 13
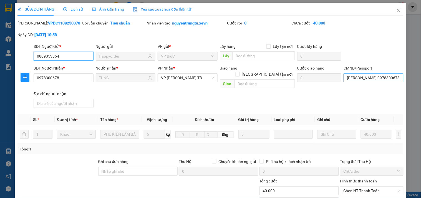
type input "0869353354"
type input "Happyorder"
type input "0978300678"
type input "TÙNG"
type input "trần thanh tùng 0978300678"
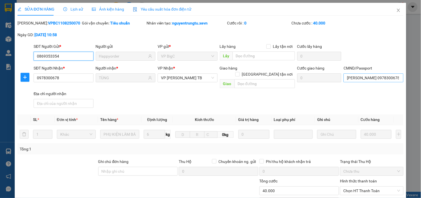
type input "40.000"
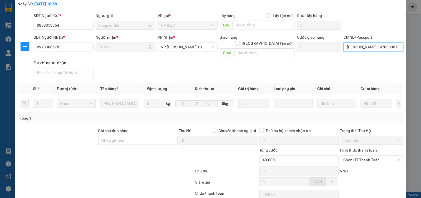
click at [396, 45] on input "trần thanh tùng 0978300678" at bounding box center [373, 46] width 60 height 9
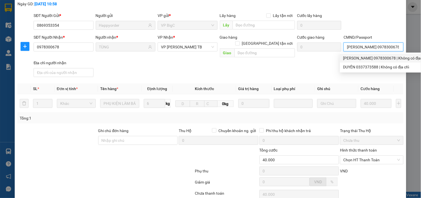
click at [382, 61] on div "trần thanh tùng 0978300678 | Không có địa chỉ" at bounding box center [385, 58] width 90 height 9
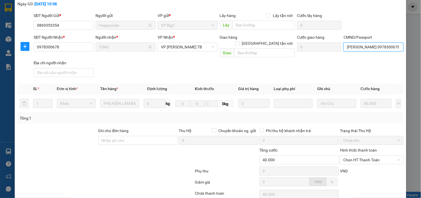
scroll to position [68, 0]
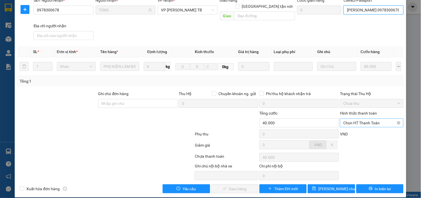
click at [367, 119] on span "Chọn HT Thanh Toán" at bounding box center [371, 122] width 57 height 8
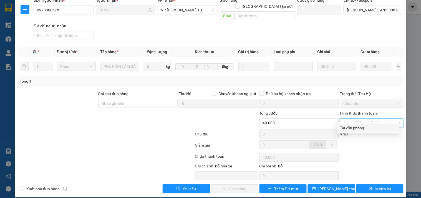
click at [366, 126] on div "Tại văn phòng" at bounding box center [368, 128] width 56 height 6
type input "0"
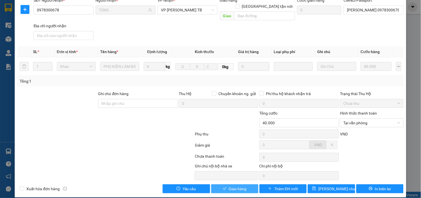
click at [243, 185] on span "Giao hàng" at bounding box center [238, 188] width 18 height 6
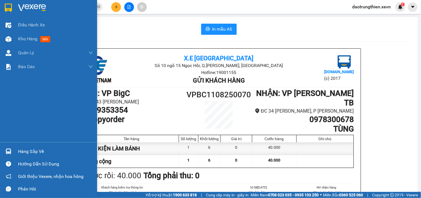
click at [40, 153] on div "Hàng sắp về" at bounding box center [55, 151] width 75 height 8
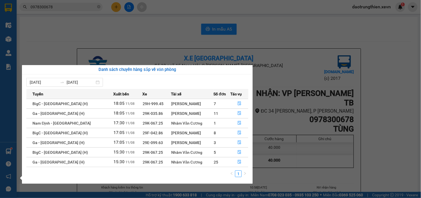
click at [157, 1] on section "Kết quả tìm kiếm ( 54 ) Bộ lọc Mã ĐH Trạng thái Món hàng Thu hộ Tổng cước Chưa …" at bounding box center [210, 99] width 421 height 198
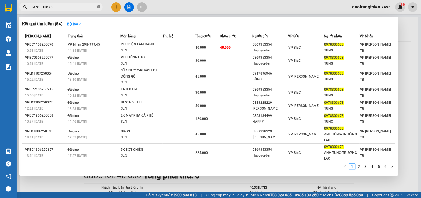
click at [99, 6] on icon "close-circle" at bounding box center [98, 6] width 3 height 3
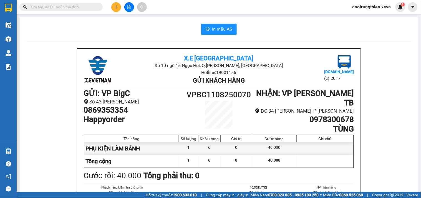
click at [93, 8] on input "text" at bounding box center [63, 7] width 65 height 6
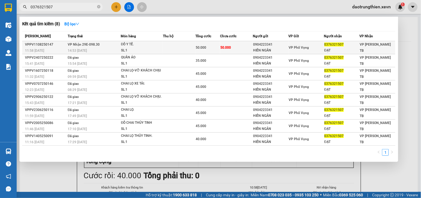
type input "0376321507"
click at [311, 46] on div "VP Phố Vọng" at bounding box center [306, 47] width 35 height 6
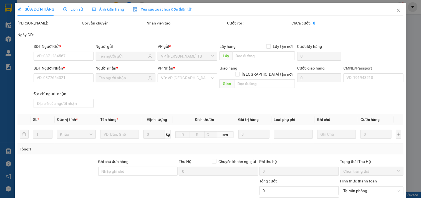
type input "0904223341"
type input "HIỀN NGÂN"
type input "0376321507"
type input "ĐẠT"
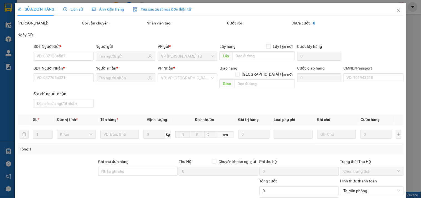
type input "50.000"
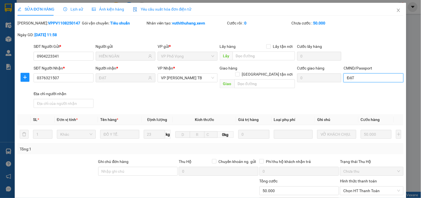
click at [372, 79] on input "ĐẠT" at bounding box center [373, 77] width 60 height 9
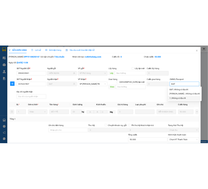
scroll to position [68, 0]
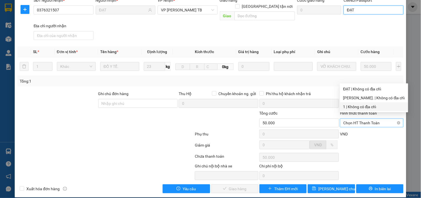
click at [371, 118] on span "Chọn HT Thanh Toán" at bounding box center [371, 122] width 57 height 8
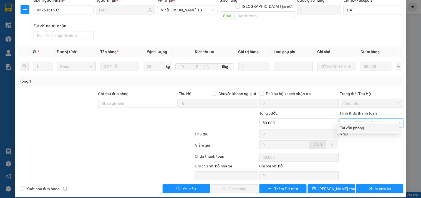
click at [362, 131] on div "Tại văn phòng" at bounding box center [368, 127] width 63 height 9
type input "0"
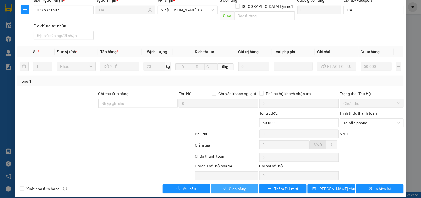
click at [246, 184] on button "Giao hàng" at bounding box center [234, 188] width 47 height 9
